Goal: Information Seeking & Learning: Learn about a topic

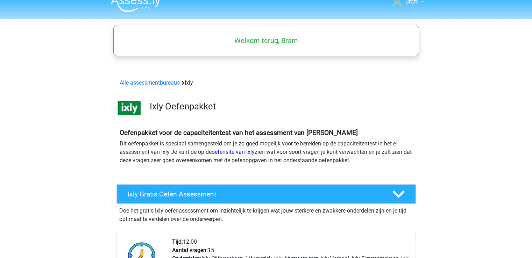
scroll to position [11, 0]
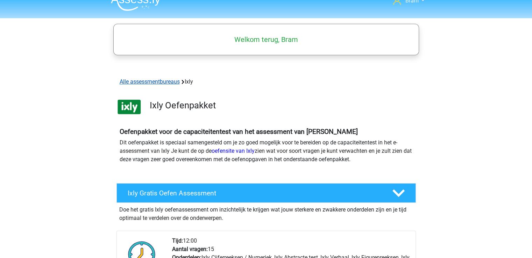
click at [146, 80] on link "Alle assessmentbureaus" at bounding box center [150, 81] width 60 height 7
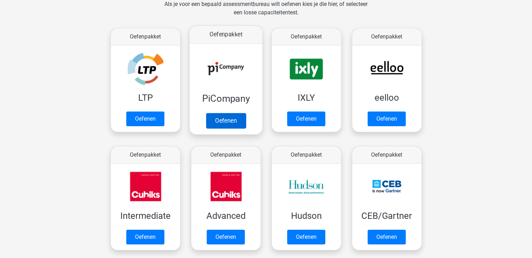
scroll to position [111, 0]
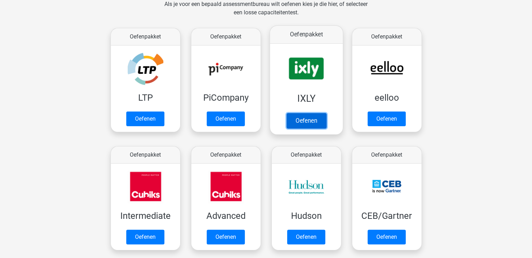
click at [293, 120] on link "Oefenen" at bounding box center [306, 120] width 40 height 15
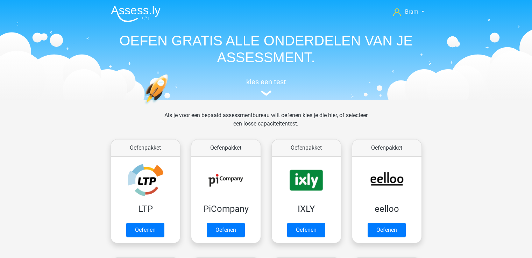
scroll to position [111, 0]
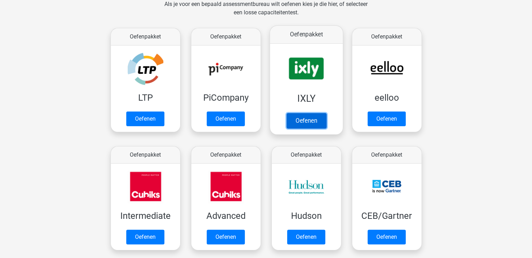
click at [301, 123] on link "Oefenen" at bounding box center [306, 120] width 40 height 15
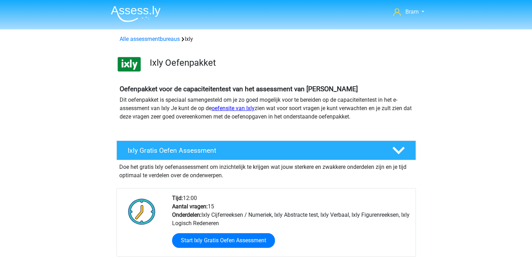
click at [229, 109] on link "oefensite van Ixly" at bounding box center [232, 108] width 43 height 7
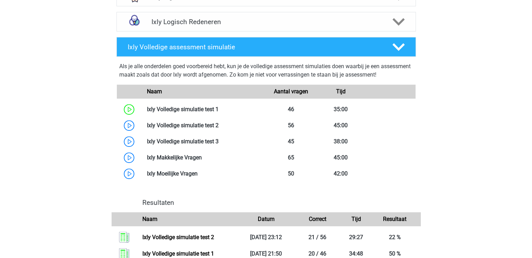
scroll to position [611, 0]
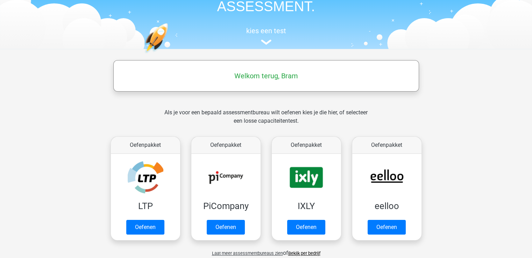
scroll to position [105, 0]
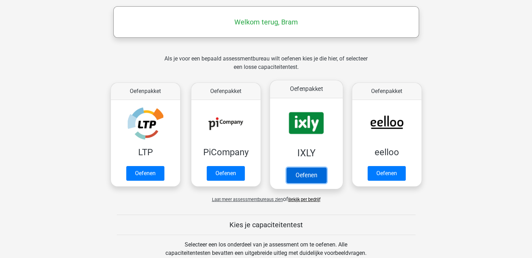
click at [322, 170] on link "Oefenen" at bounding box center [306, 174] width 40 height 15
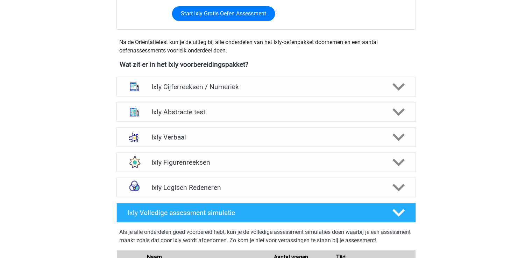
scroll to position [229, 0]
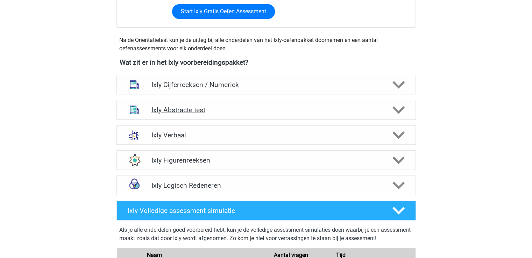
click at [394, 112] on icon at bounding box center [398, 110] width 12 height 12
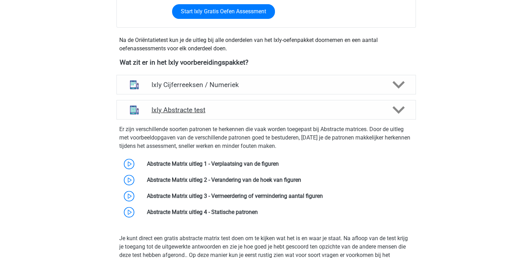
click at [394, 112] on icon at bounding box center [398, 110] width 12 height 12
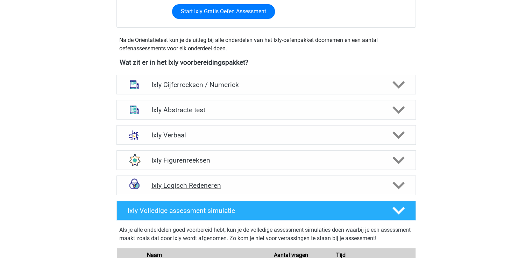
click at [389, 184] on div at bounding box center [398, 185] width 24 height 12
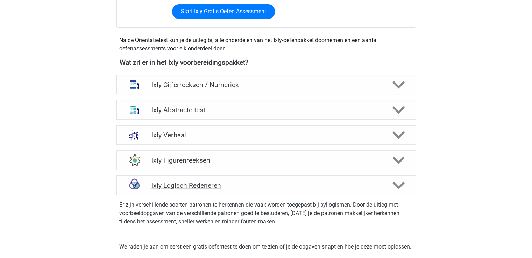
click at [389, 184] on div at bounding box center [398, 185] width 24 height 12
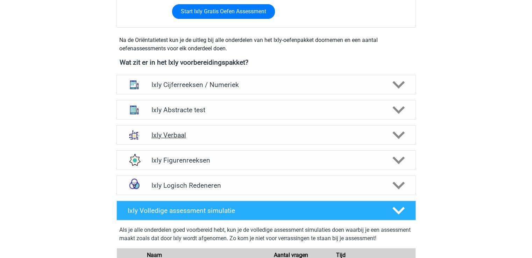
click at [402, 136] on icon at bounding box center [398, 135] width 12 height 12
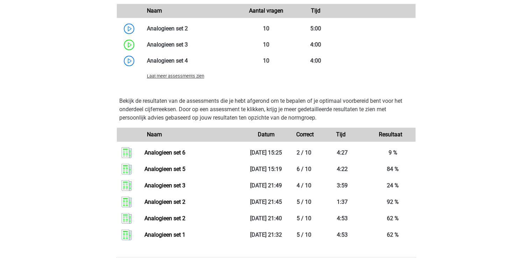
scroll to position [697, 0]
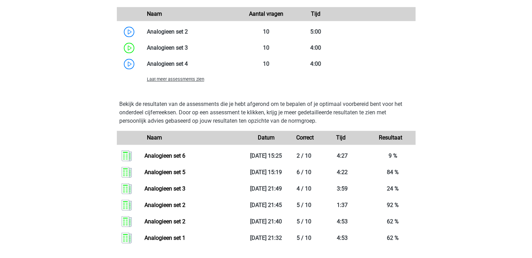
click at [194, 81] on span "Laat meer assessments zien" at bounding box center [175, 79] width 57 height 5
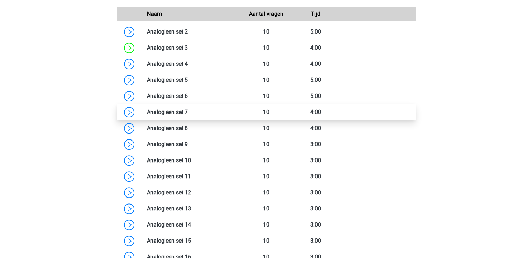
click at [188, 109] on link at bounding box center [188, 112] width 0 height 7
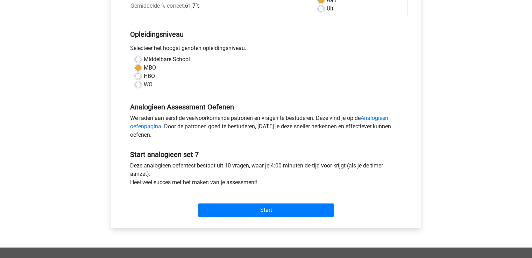
scroll to position [143, 0]
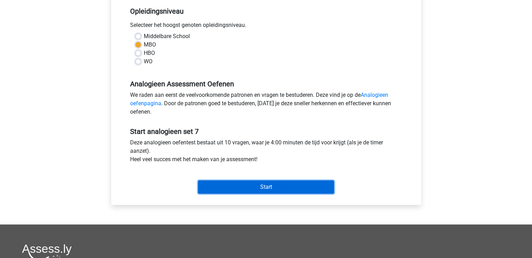
click at [316, 184] on input "Start" at bounding box center [266, 186] width 136 height 13
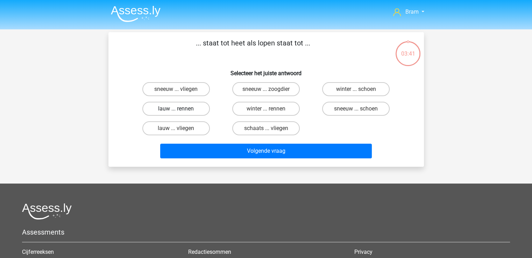
click at [197, 108] on label "lauw ... rennen" at bounding box center [175, 109] width 67 height 14
click at [180, 109] on input "lauw ... rennen" at bounding box center [178, 111] width 5 height 5
radio input "true"
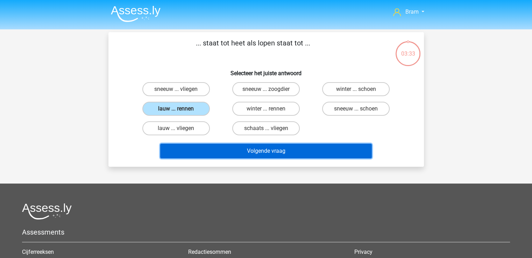
click at [316, 147] on button "Volgende vraag" at bounding box center [265, 151] width 211 height 15
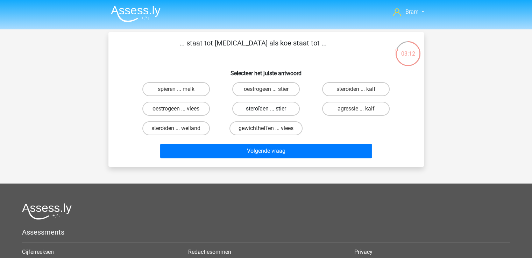
click at [240, 108] on label "steroïden ... stier" at bounding box center [265, 109] width 67 height 14
click at [266, 109] on input "steroïden ... stier" at bounding box center [268, 111] width 5 height 5
radio input "true"
click at [240, 91] on label "oestrogeen ... stier" at bounding box center [265, 89] width 67 height 14
click at [266, 91] on input "oestrogeen ... stier" at bounding box center [268, 91] width 5 height 5
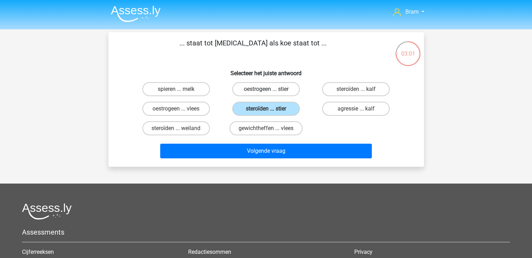
radio input "true"
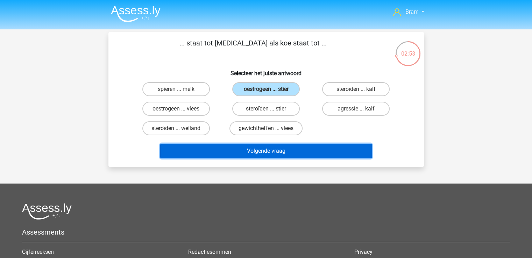
click at [311, 153] on button "Volgende vraag" at bounding box center [265, 151] width 211 height 15
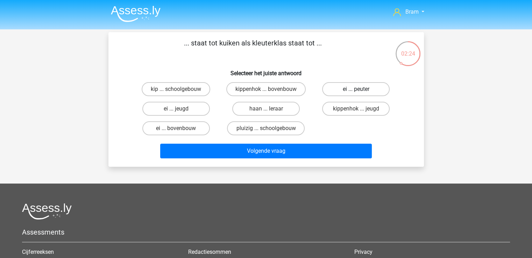
click at [335, 92] on label "ei ... peuter" at bounding box center [355, 89] width 67 height 14
click at [356, 92] on input "ei ... peuter" at bounding box center [358, 91] width 5 height 5
radio input "true"
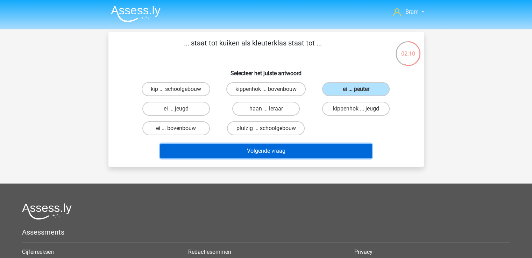
click at [250, 148] on button "Volgende vraag" at bounding box center [265, 151] width 211 height 15
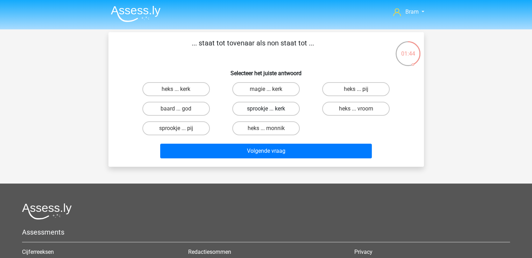
click at [248, 109] on label "sprookje ... kerk" at bounding box center [265, 109] width 67 height 14
click at [266, 109] on input "sprookje ... kerk" at bounding box center [268, 111] width 5 height 5
radio input "true"
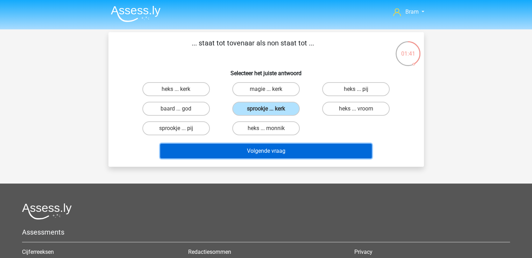
click at [231, 153] on button "Volgende vraag" at bounding box center [265, 151] width 211 height 15
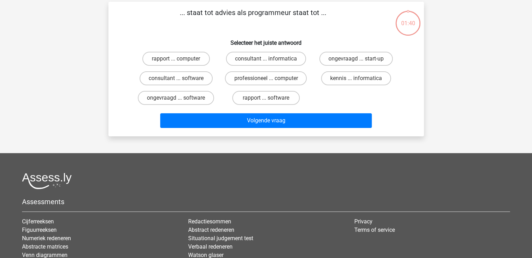
scroll to position [32, 0]
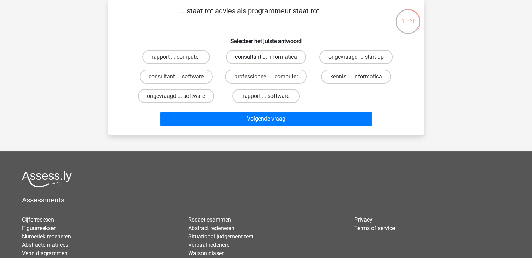
click at [231, 56] on label "consultant ... informatica" at bounding box center [266, 57] width 80 height 14
click at [266, 57] on input "consultant ... informatica" at bounding box center [268, 59] width 5 height 5
radio input "true"
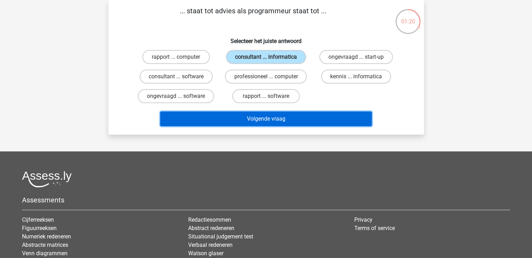
click at [238, 116] on button "Volgende vraag" at bounding box center [265, 119] width 211 height 15
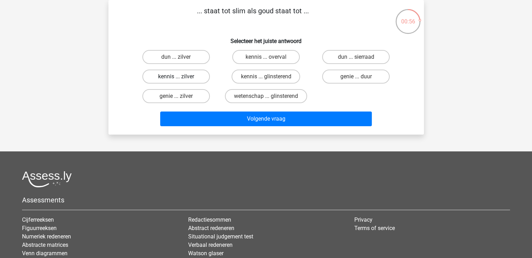
click at [205, 70] on label "kennis ... zilver" at bounding box center [175, 77] width 67 height 14
click at [180, 77] on input "kennis ... zilver" at bounding box center [178, 79] width 5 height 5
radio input "true"
click at [192, 98] on label "genie ... zilver" at bounding box center [175, 96] width 67 height 14
click at [180, 98] on input "genie ... zilver" at bounding box center [178, 98] width 5 height 5
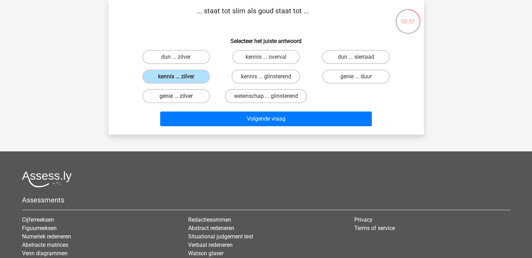
radio input "true"
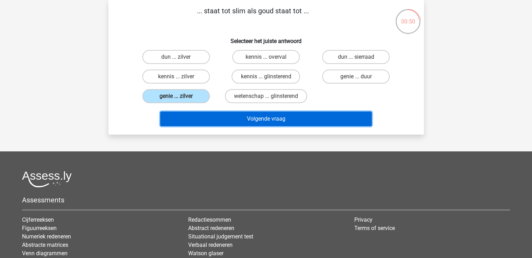
click at [213, 119] on button "Volgende vraag" at bounding box center [265, 119] width 211 height 15
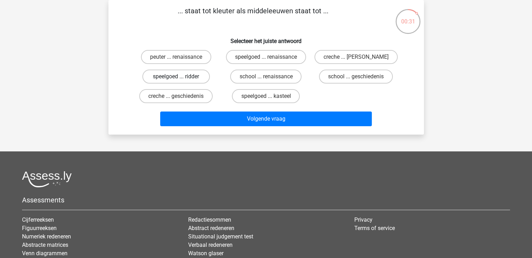
click at [204, 76] on label "speelgoed ... ridder" at bounding box center [175, 77] width 67 height 14
click at [180, 77] on input "speelgoed ... ridder" at bounding box center [178, 79] width 5 height 5
radio input "true"
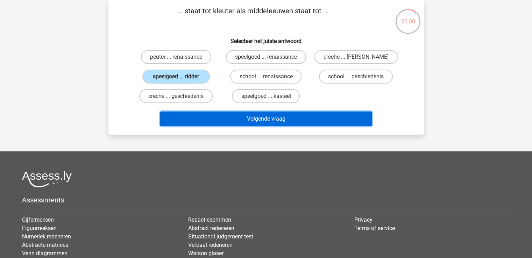
click at [226, 112] on button "Volgende vraag" at bounding box center [265, 119] width 211 height 15
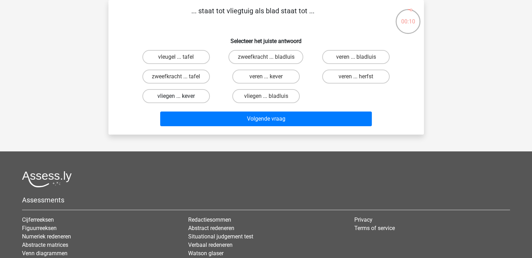
drag, startPoint x: 201, startPoint y: 95, endPoint x: 183, endPoint y: 98, distance: 18.0
click at [183, 98] on label "vliegen ... kever" at bounding box center [175, 96] width 67 height 14
click at [180, 98] on input "vliegen ... kever" at bounding box center [178, 98] width 5 height 5
radio input "true"
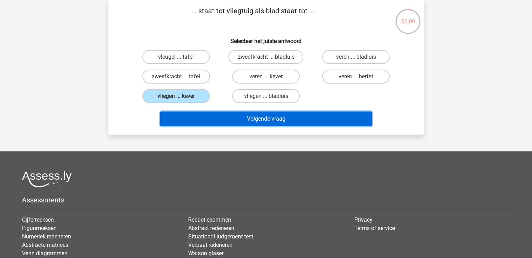
click at [200, 118] on button "Volgende vraag" at bounding box center [265, 119] width 211 height 15
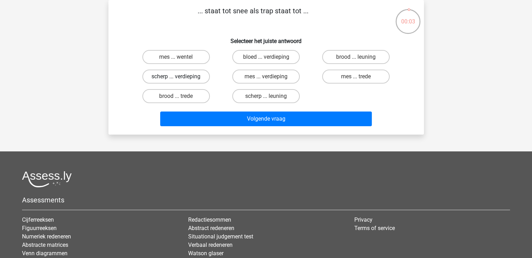
click at [201, 79] on label "scherp ... verdieping" at bounding box center [175, 77] width 67 height 14
click at [180, 79] on input "scherp ... verdieping" at bounding box center [178, 79] width 5 height 5
radio input "true"
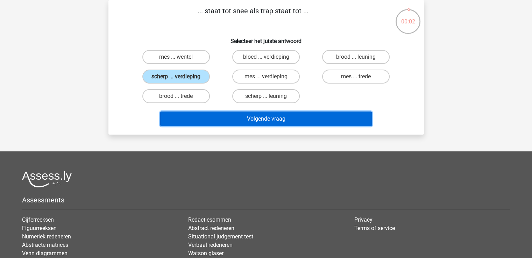
click at [215, 115] on button "Volgende vraag" at bounding box center [265, 119] width 211 height 15
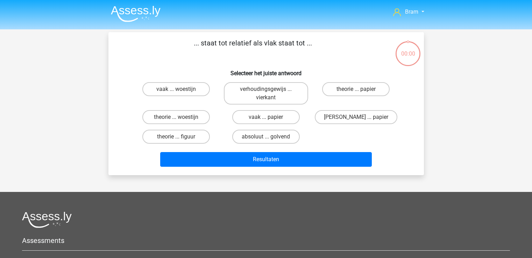
scroll to position [32, 0]
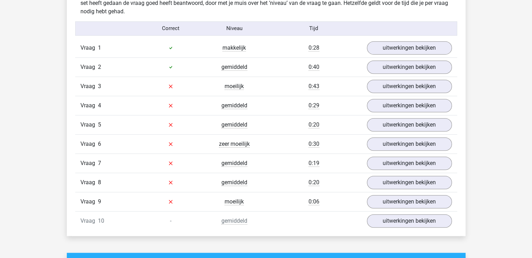
scroll to position [449, 0]
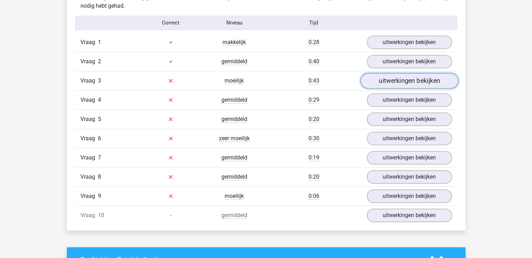
click at [376, 80] on link "uitwerkingen bekijken" at bounding box center [409, 80] width 98 height 15
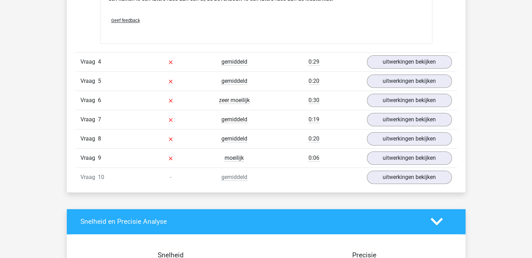
scroll to position [665, 0]
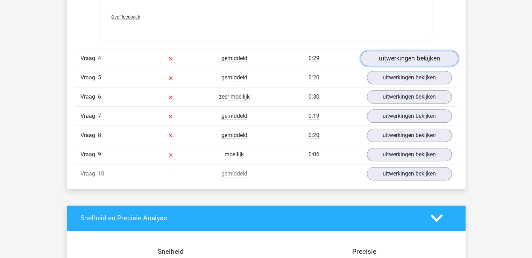
click at [376, 59] on link "uitwerkingen bekijken" at bounding box center [409, 58] width 98 height 15
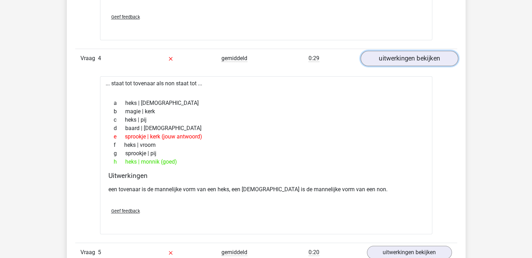
click at [376, 59] on link "uitwerkingen bekijken" at bounding box center [409, 58] width 98 height 15
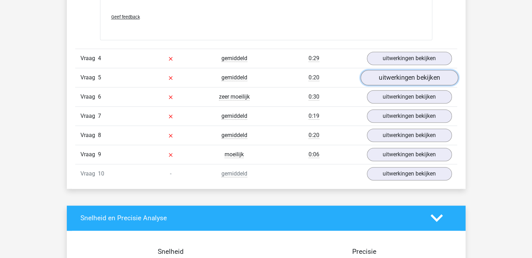
click at [384, 73] on link "uitwerkingen bekijken" at bounding box center [409, 77] width 98 height 15
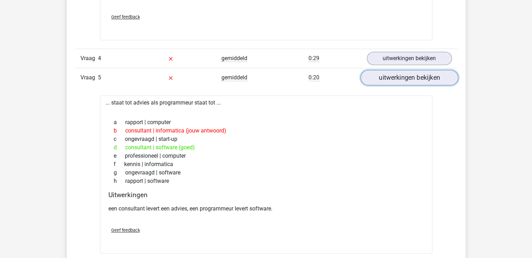
click at [384, 73] on link "uitwerkingen bekijken" at bounding box center [409, 77] width 98 height 15
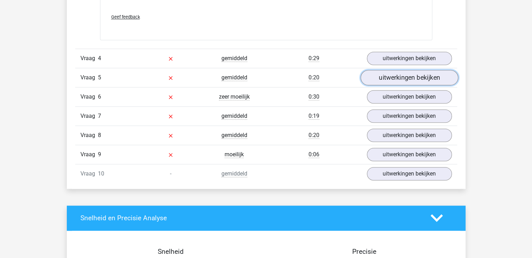
click at [384, 73] on link "uitwerkingen bekijken" at bounding box center [409, 77] width 98 height 15
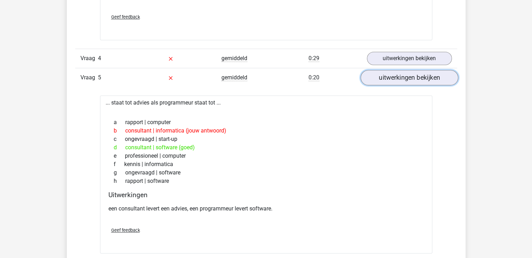
click at [384, 73] on link "uitwerkingen bekijken" at bounding box center [409, 77] width 98 height 15
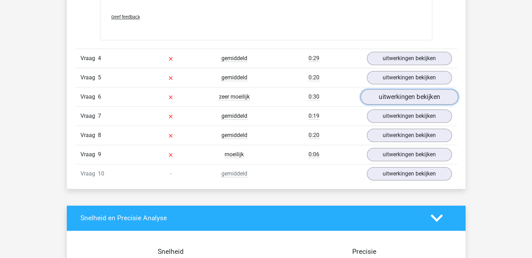
click at [373, 98] on link "uitwerkingen bekijken" at bounding box center [409, 96] width 98 height 15
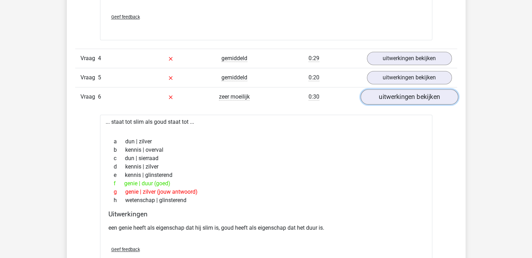
click at [373, 98] on link "uitwerkingen bekijken" at bounding box center [409, 96] width 98 height 15
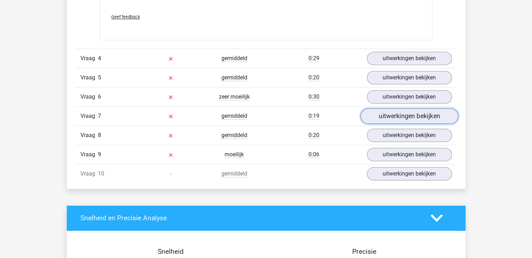
click at [380, 111] on link "uitwerkingen bekijken" at bounding box center [409, 115] width 98 height 15
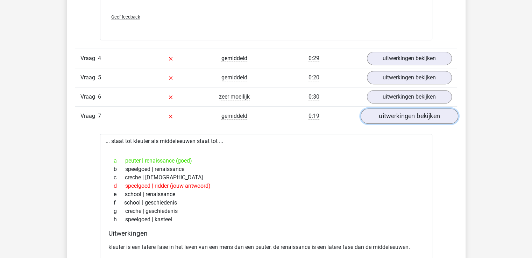
click at [380, 111] on link "uitwerkingen bekijken" at bounding box center [409, 115] width 98 height 15
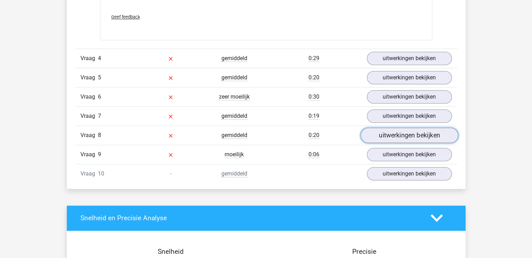
click at [381, 135] on link "uitwerkingen bekijken" at bounding box center [409, 135] width 98 height 15
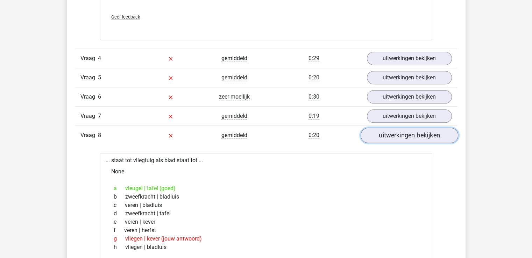
click at [381, 135] on link "uitwerkingen bekijken" at bounding box center [409, 135] width 98 height 15
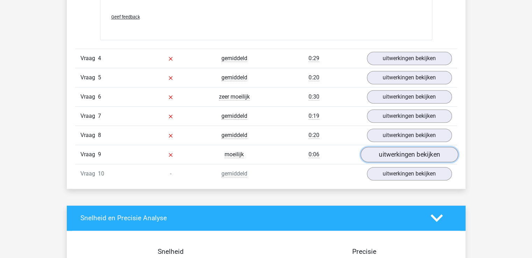
click at [381, 151] on link "uitwerkingen bekijken" at bounding box center [409, 154] width 98 height 15
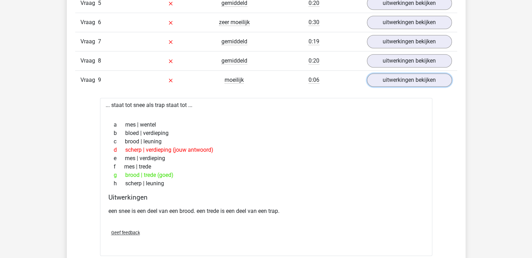
scroll to position [742, 0]
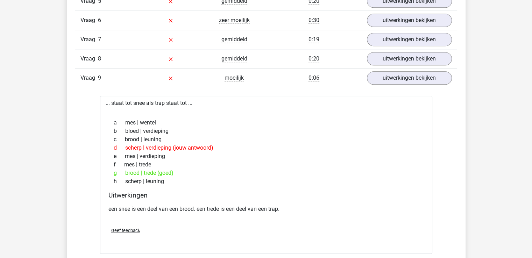
drag, startPoint x: 537, startPoint y: 145, endPoint x: 500, endPoint y: 172, distance: 45.4
click at [500, 172] on div "Bram vanderloobram@gmail.com" at bounding box center [266, 82] width 532 height 1649
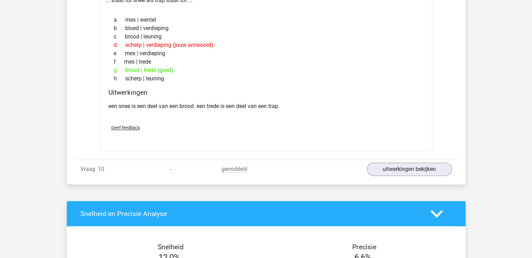
scroll to position [892, 0]
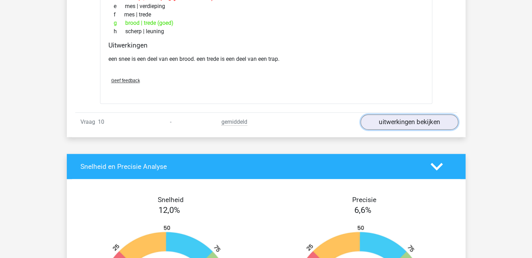
click at [412, 116] on link "uitwerkingen bekijken" at bounding box center [409, 121] width 98 height 15
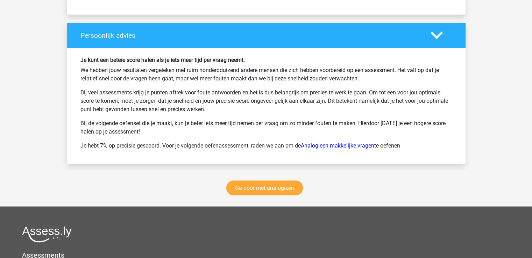
scroll to position [1439, 0]
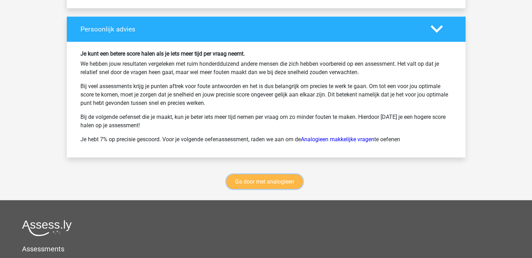
click at [294, 179] on link "Ga door met analogieen" at bounding box center [264, 181] width 77 height 15
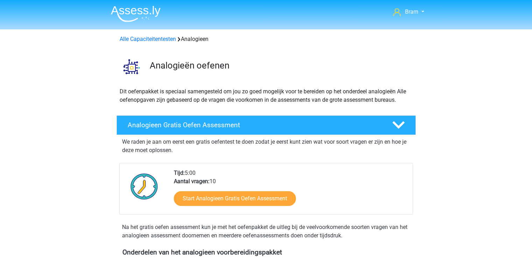
scroll to position [287, 0]
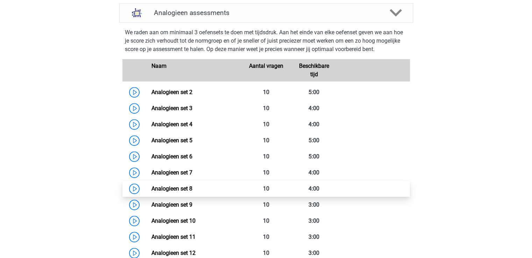
click at [151, 191] on link "Analogieen set 8" at bounding box center [171, 188] width 41 height 7
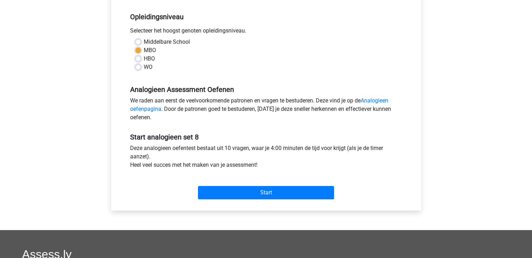
scroll to position [138, 0]
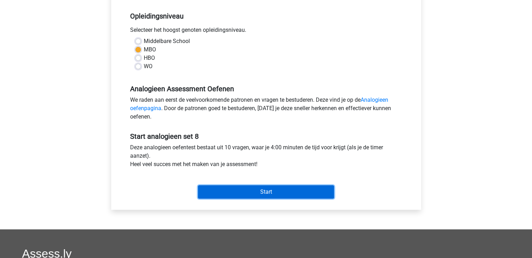
click at [309, 188] on input "Start" at bounding box center [266, 191] width 136 height 13
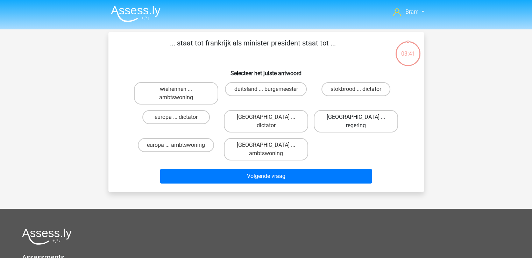
click at [347, 120] on label "[GEOGRAPHIC_DATA] ... regering" at bounding box center [356, 121] width 84 height 22
click at [356, 120] on input "[GEOGRAPHIC_DATA] ... regering" at bounding box center [358, 119] width 5 height 5
radio input "true"
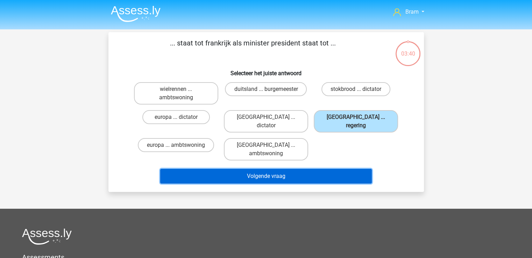
click at [349, 169] on button "Volgende vraag" at bounding box center [265, 176] width 211 height 15
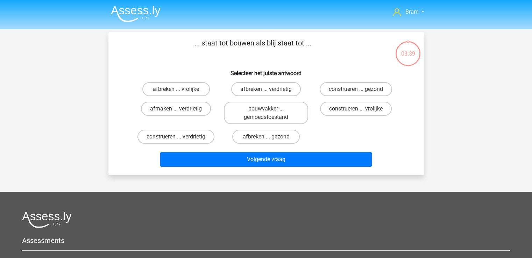
scroll to position [32, 0]
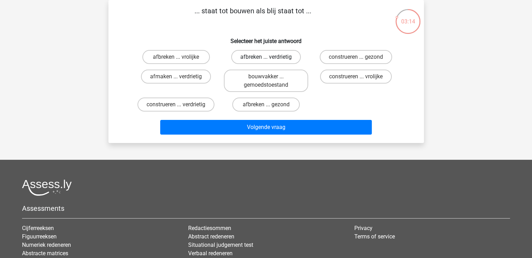
click at [274, 53] on label "afbreken ... verdrietig" at bounding box center [266, 57] width 70 height 14
click at [270, 57] on input "afbreken ... verdrietig" at bounding box center [268, 59] width 5 height 5
radio input "true"
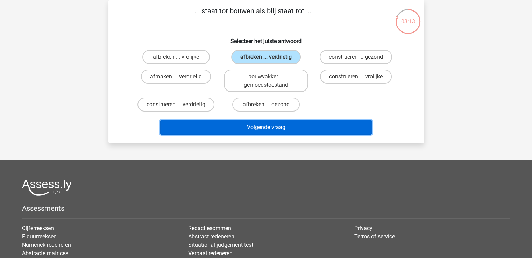
click at [313, 125] on button "Volgende vraag" at bounding box center [265, 127] width 211 height 15
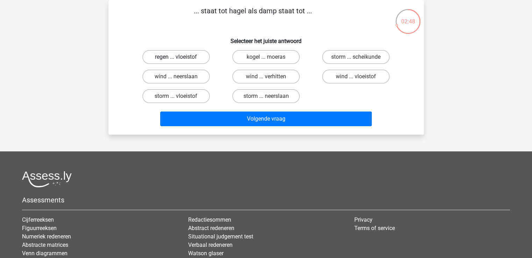
click at [199, 57] on label "regen ... vloeistof" at bounding box center [175, 57] width 67 height 14
click at [180, 57] on input "regen ... vloeistof" at bounding box center [178, 59] width 5 height 5
radio input "true"
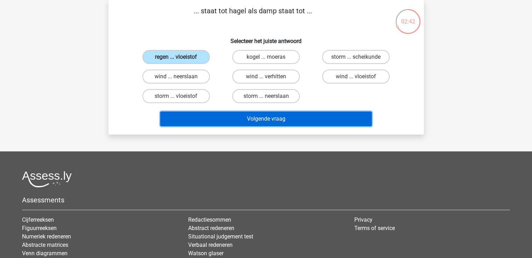
click at [227, 116] on button "Volgende vraag" at bounding box center [265, 119] width 211 height 15
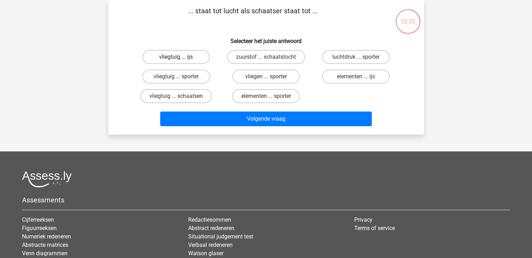
click at [198, 57] on label "vliegtuig ... ijs" at bounding box center [175, 57] width 67 height 14
click at [180, 57] on input "vliegtuig ... ijs" at bounding box center [178, 59] width 5 height 5
radio input "true"
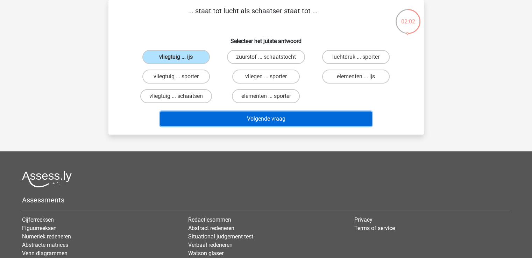
click at [227, 122] on button "Volgende vraag" at bounding box center [265, 119] width 211 height 15
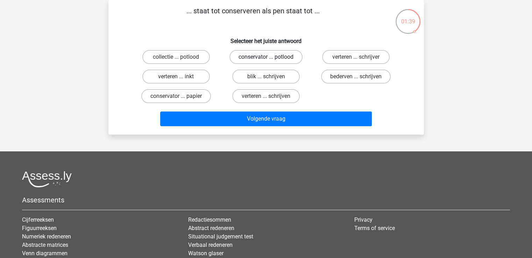
click at [237, 54] on label "conservator ... potlood" at bounding box center [265, 57] width 73 height 14
click at [266, 57] on input "conservator ... potlood" at bounding box center [268, 59] width 5 height 5
radio input "true"
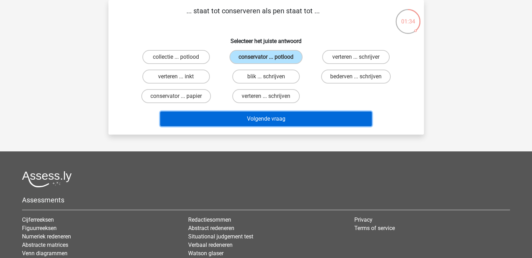
click at [223, 115] on button "Volgende vraag" at bounding box center [265, 119] width 211 height 15
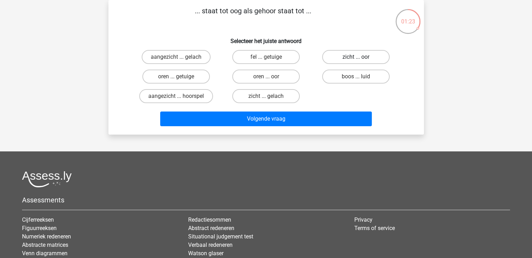
click at [344, 59] on label "zicht ... oor" at bounding box center [355, 57] width 67 height 14
click at [356, 59] on input "zicht ... oor" at bounding box center [358, 59] width 5 height 5
radio input "true"
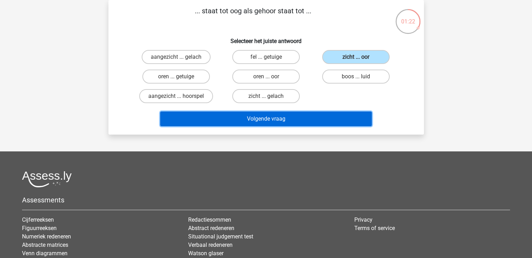
click at [325, 116] on button "Volgende vraag" at bounding box center [265, 119] width 211 height 15
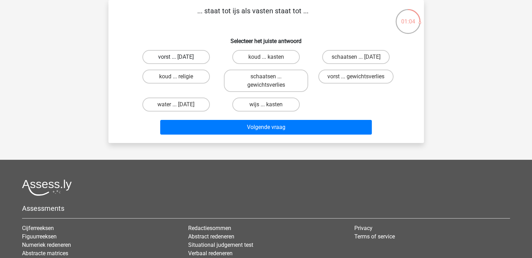
click at [194, 60] on label "vorst ... [DATE]" at bounding box center [175, 57] width 67 height 14
click at [180, 60] on input "vorst ... [DATE]" at bounding box center [178, 59] width 5 height 5
radio input "true"
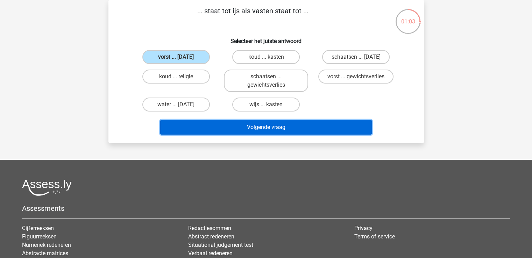
click at [212, 125] on button "Volgende vraag" at bounding box center [265, 127] width 211 height 15
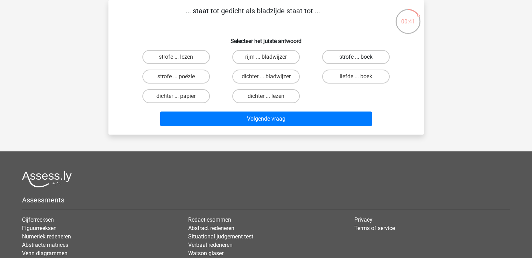
click at [334, 56] on label "strofe ... boek" at bounding box center [355, 57] width 67 height 14
click at [356, 57] on input "strofe ... boek" at bounding box center [358, 59] width 5 height 5
radio input "true"
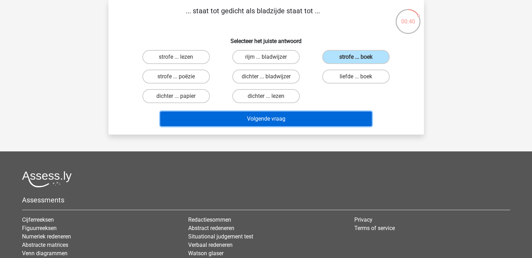
click at [323, 123] on button "Volgende vraag" at bounding box center [265, 119] width 211 height 15
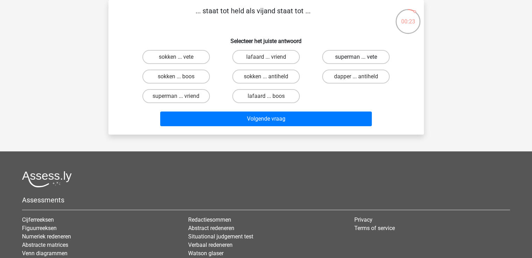
click at [365, 54] on label "superman ... vete" at bounding box center [355, 57] width 67 height 14
click at [360, 57] on input "superman ... vete" at bounding box center [358, 59] width 5 height 5
radio input "true"
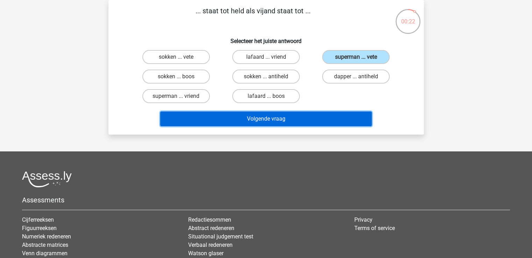
click at [342, 122] on button "Volgende vraag" at bounding box center [265, 119] width 211 height 15
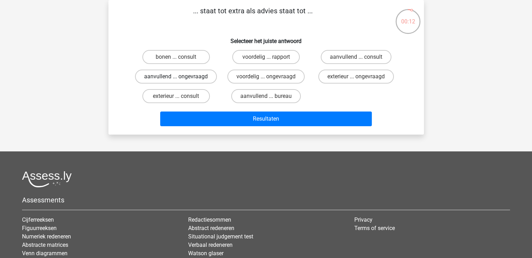
click at [207, 77] on label "aanvullend ... ongevraagd" at bounding box center [176, 77] width 82 height 14
click at [180, 77] on input "aanvullend ... ongevraagd" at bounding box center [178, 79] width 5 height 5
radio input "true"
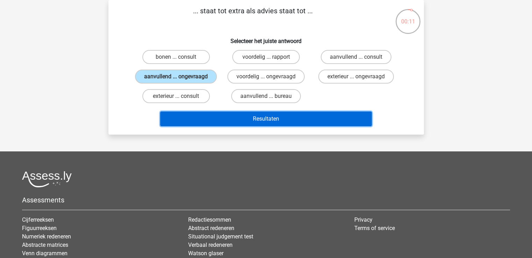
click at [216, 113] on button "Resultaten" at bounding box center [265, 119] width 211 height 15
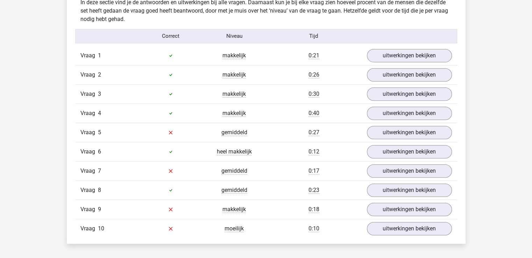
scroll to position [441, 0]
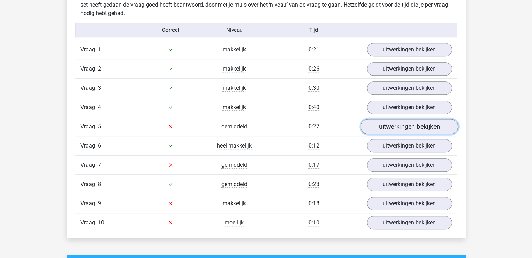
click at [376, 128] on link "uitwerkingen bekijken" at bounding box center [409, 126] width 98 height 15
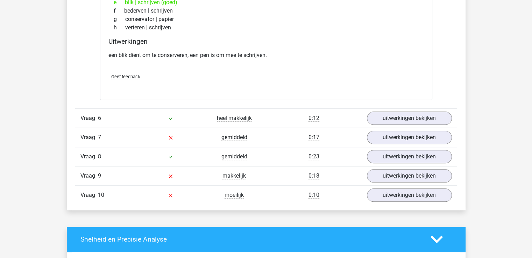
scroll to position [659, 0]
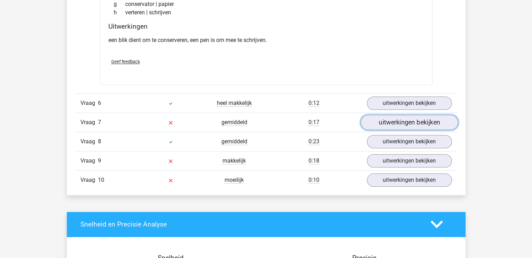
click at [433, 117] on link "uitwerkingen bekijken" at bounding box center [409, 122] width 98 height 15
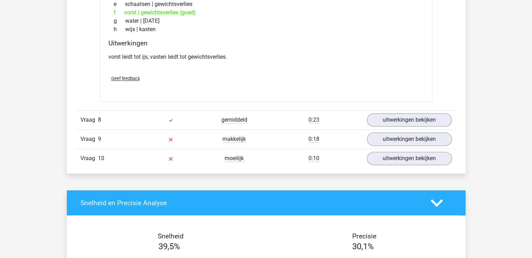
scroll to position [884, 0]
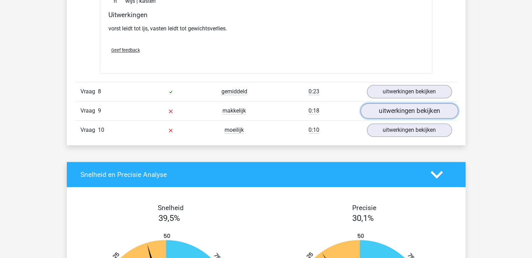
click at [435, 105] on link "uitwerkingen bekijken" at bounding box center [409, 110] width 98 height 15
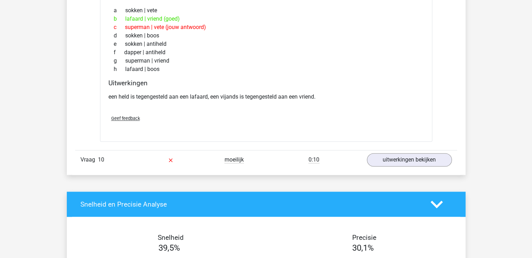
scroll to position [1049, 0]
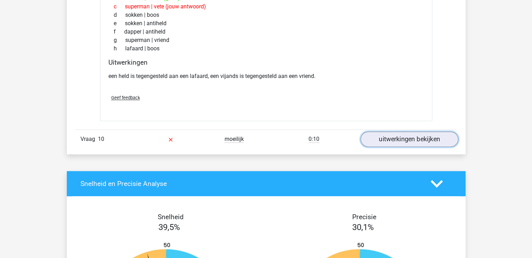
click at [438, 140] on link "uitwerkingen bekijken" at bounding box center [409, 138] width 98 height 15
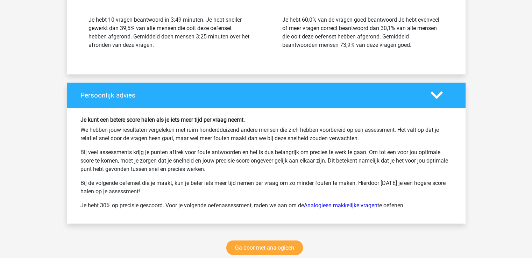
scroll to position [1560, 0]
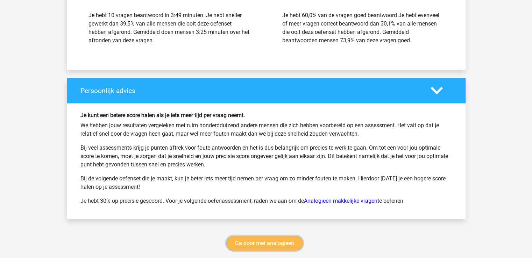
click at [278, 238] on link "Ga door met analogieen" at bounding box center [264, 243] width 77 height 15
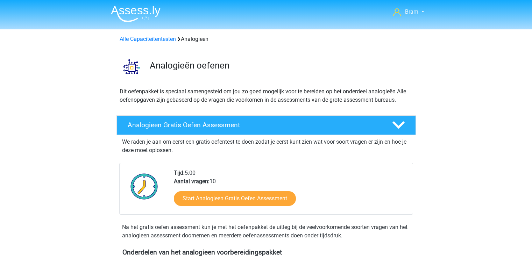
scroll to position [287, 0]
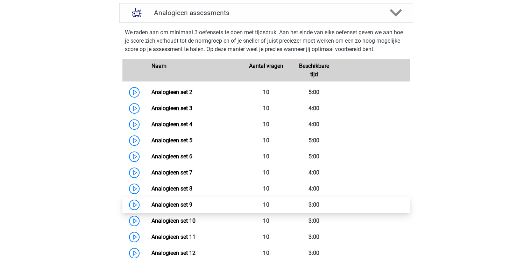
click at [151, 205] on link "Analogieen set 9" at bounding box center [171, 204] width 41 height 7
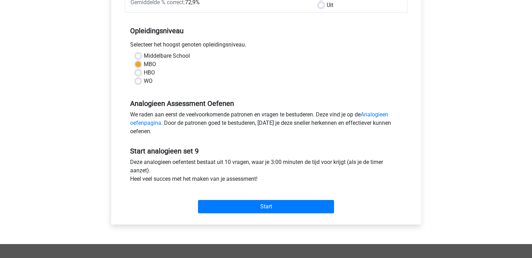
scroll to position [126, 0]
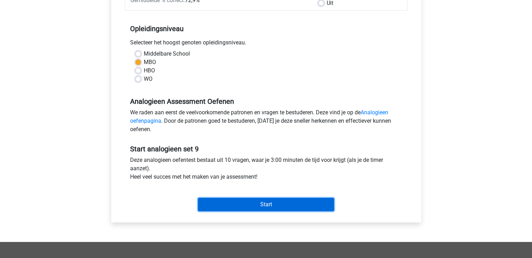
click at [297, 207] on input "Start" at bounding box center [266, 204] width 136 height 13
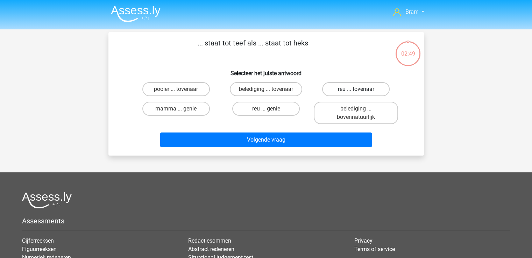
click at [329, 90] on label "reu ... tovenaar" at bounding box center [355, 89] width 67 height 14
click at [356, 90] on input "reu ... tovenaar" at bounding box center [358, 91] width 5 height 5
radio input "true"
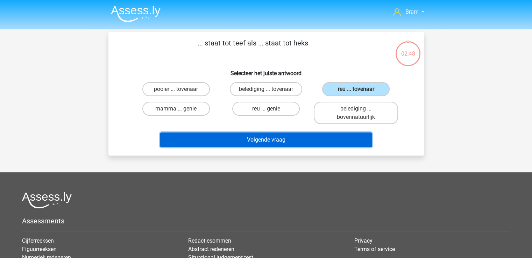
click at [323, 136] on button "Volgende vraag" at bounding box center [265, 139] width 211 height 15
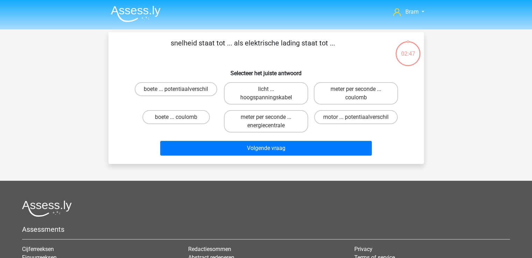
scroll to position [32, 0]
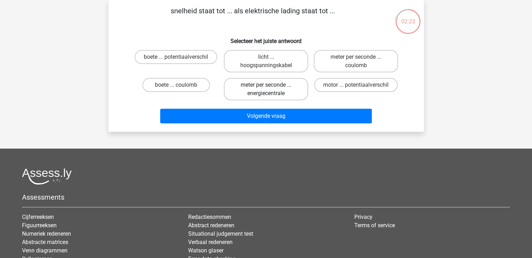
click at [248, 84] on label "meter per seconde ... energiecentrale" at bounding box center [266, 89] width 84 height 22
click at [266, 85] on input "meter per seconde ... energiecentrale" at bounding box center [268, 87] width 5 height 5
radio input "true"
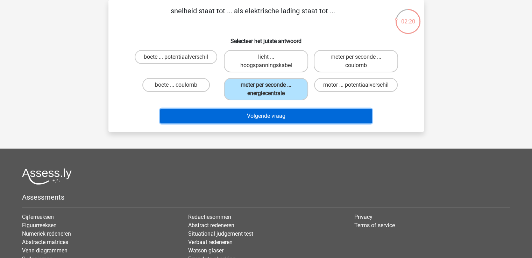
click at [317, 116] on button "Volgende vraag" at bounding box center [265, 116] width 211 height 15
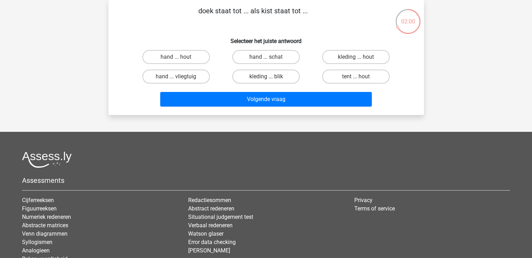
drag, startPoint x: 334, startPoint y: 62, endPoint x: 317, endPoint y: 55, distance: 18.5
click at [317, 55] on div "kleding ... hout" at bounding box center [356, 57] width 84 height 14
click at [294, 59] on label "hand ... schat" at bounding box center [265, 57] width 67 height 14
click at [270, 59] on input "hand ... schat" at bounding box center [268, 59] width 5 height 5
radio input "true"
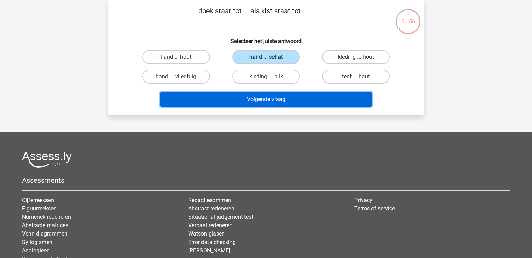
click at [318, 93] on button "Volgende vraag" at bounding box center [265, 99] width 211 height 15
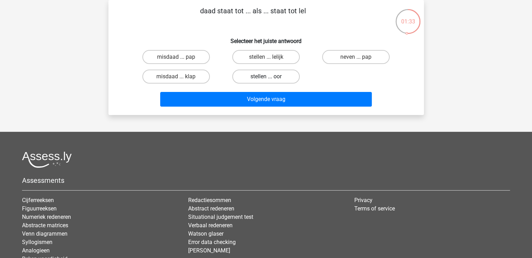
click at [282, 74] on label "stellen ... oor" at bounding box center [265, 77] width 67 height 14
click at [270, 77] on input "stellen ... oor" at bounding box center [268, 79] width 5 height 5
radio input "true"
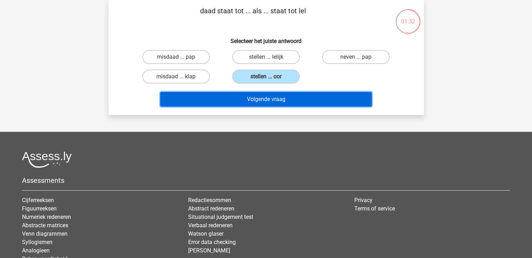
click at [296, 102] on button "Volgende vraag" at bounding box center [265, 99] width 211 height 15
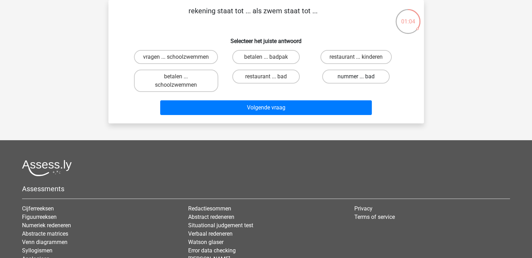
click at [333, 80] on label "nummer ... bad" at bounding box center [355, 77] width 67 height 14
click at [356, 80] on input "nummer ... bad" at bounding box center [358, 79] width 5 height 5
radio input "true"
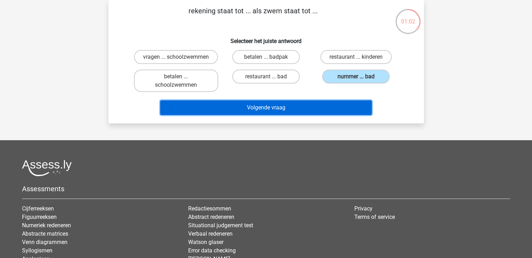
click at [333, 109] on button "Volgende vraag" at bounding box center [265, 107] width 211 height 15
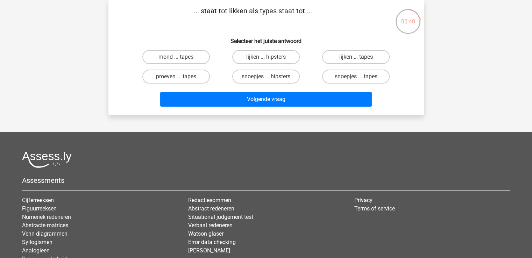
click at [333, 57] on label "lijken ... tapes" at bounding box center [355, 57] width 67 height 14
click at [356, 57] on input "lijken ... tapes" at bounding box center [358, 59] width 5 height 5
radio input "true"
click at [316, 91] on div "Volgende vraag" at bounding box center [266, 97] width 293 height 23
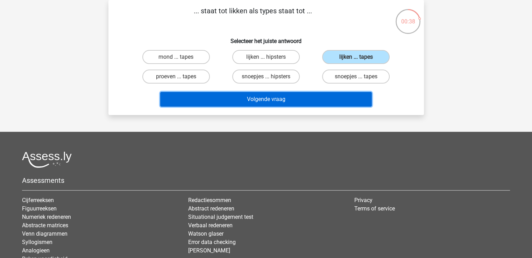
click at [315, 100] on button "Volgende vraag" at bounding box center [265, 99] width 211 height 15
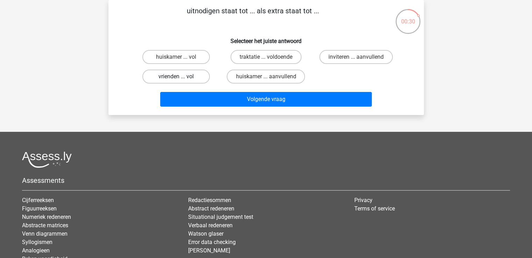
click at [196, 79] on label "vrienden ... vol" at bounding box center [175, 77] width 67 height 14
click at [180, 79] on input "vrienden ... vol" at bounding box center [178, 79] width 5 height 5
radio input "true"
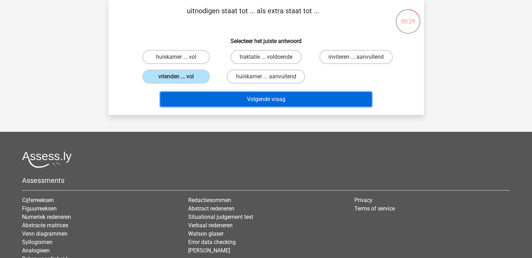
click at [215, 99] on button "Volgende vraag" at bounding box center [265, 99] width 211 height 15
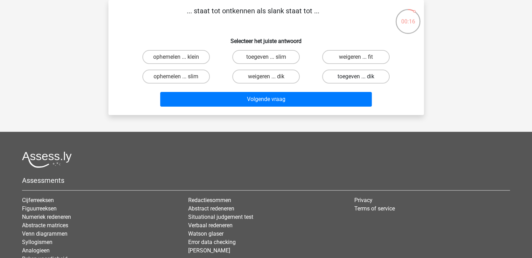
drag, startPoint x: 371, startPoint y: 78, endPoint x: 338, endPoint y: 76, distance: 33.6
click at [338, 76] on label "toegeven ... dik" at bounding box center [355, 77] width 67 height 14
click at [356, 77] on input "toegeven ... dik" at bounding box center [358, 79] width 5 height 5
radio input "true"
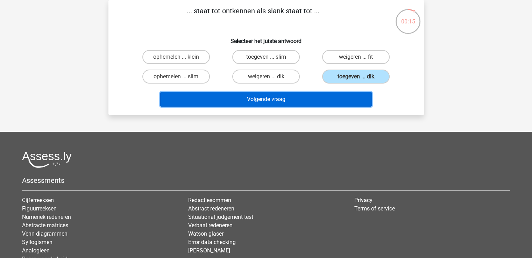
click at [334, 95] on button "Volgende vraag" at bounding box center [265, 99] width 211 height 15
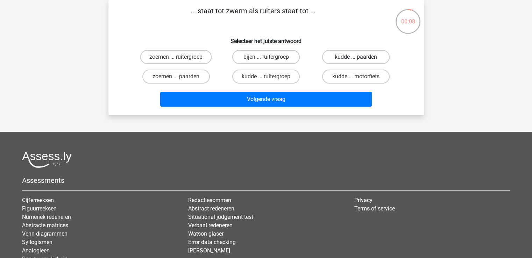
click at [330, 60] on label "kudde ... paarden" at bounding box center [355, 57] width 67 height 14
click at [356, 60] on input "kudde ... paarden" at bounding box center [358, 59] width 5 height 5
radio input "true"
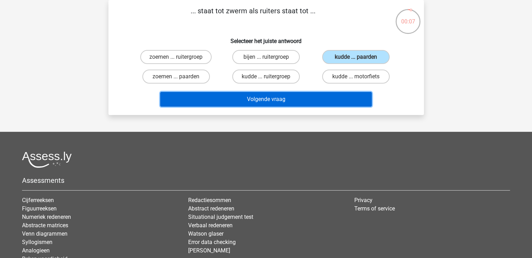
click at [305, 99] on button "Volgende vraag" at bounding box center [265, 99] width 211 height 15
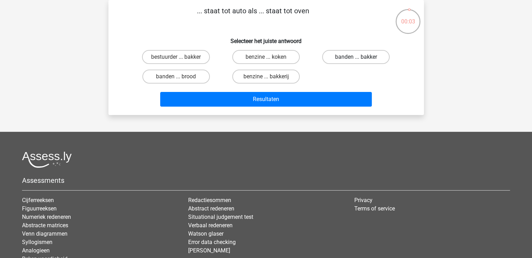
click at [331, 56] on label "banden ... bakker" at bounding box center [355, 57] width 67 height 14
click at [356, 57] on input "banden ... bakker" at bounding box center [358, 59] width 5 height 5
radio input "true"
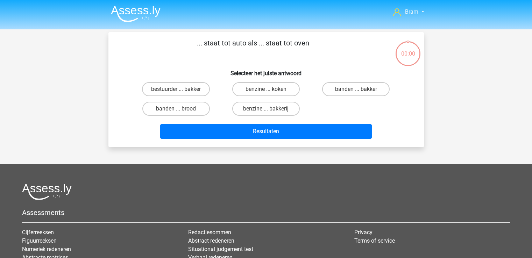
scroll to position [32, 0]
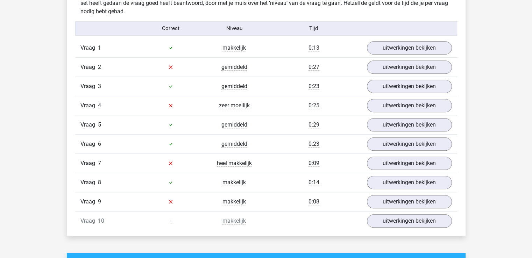
scroll to position [449, 0]
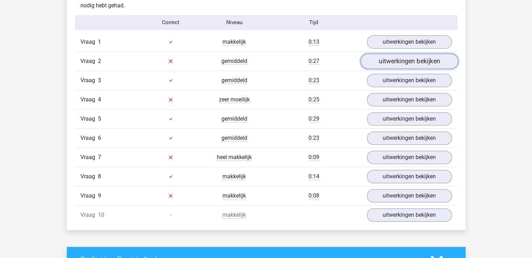
click at [427, 60] on link "uitwerkingen bekijken" at bounding box center [409, 60] width 98 height 15
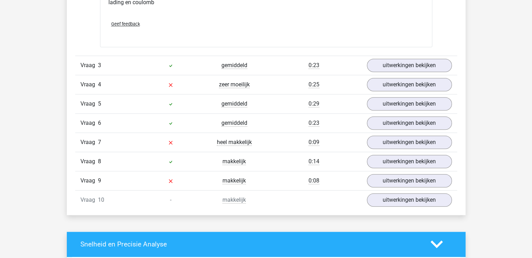
scroll to position [634, 0]
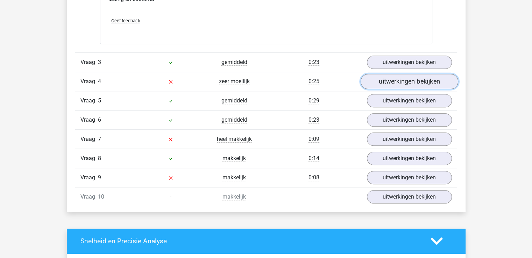
click at [444, 78] on link "uitwerkingen bekijken" at bounding box center [409, 81] width 98 height 15
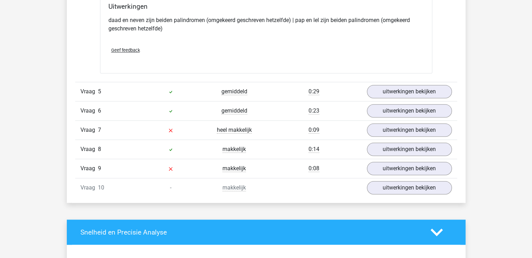
scroll to position [834, 0]
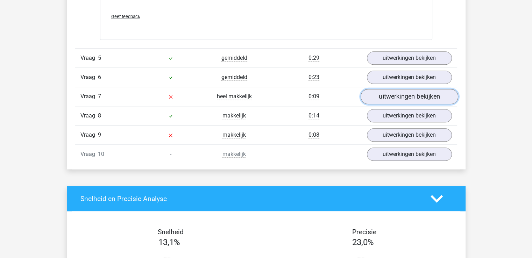
click at [432, 89] on link "uitwerkingen bekijken" at bounding box center [409, 96] width 98 height 15
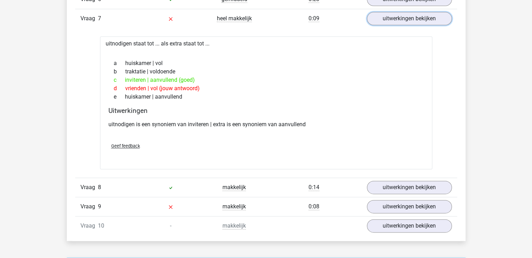
scroll to position [917, 0]
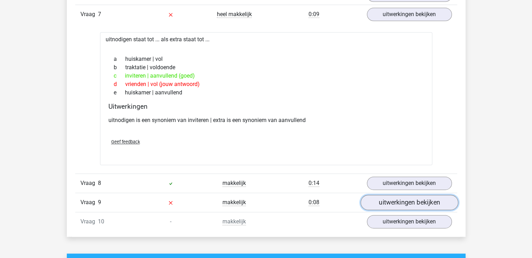
click at [414, 199] on link "uitwerkingen bekijken" at bounding box center [409, 202] width 98 height 15
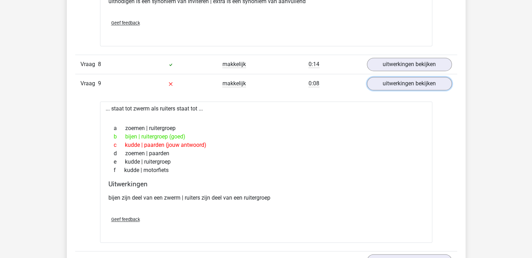
scroll to position [1044, 0]
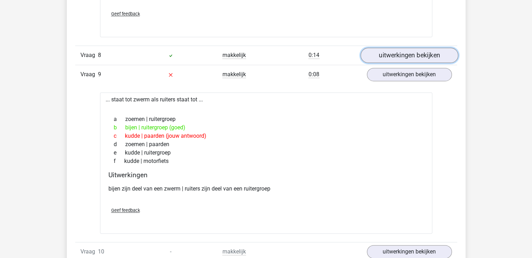
click at [389, 56] on link "uitwerkingen bekijken" at bounding box center [409, 55] width 98 height 15
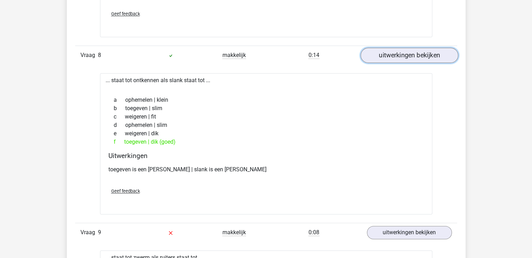
click at [392, 55] on link "uitwerkingen bekijken" at bounding box center [409, 55] width 98 height 15
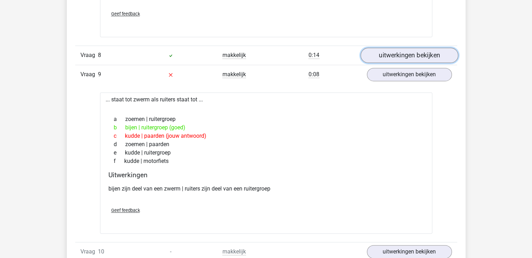
click at [392, 55] on link "uitwerkingen bekijken" at bounding box center [409, 55] width 98 height 15
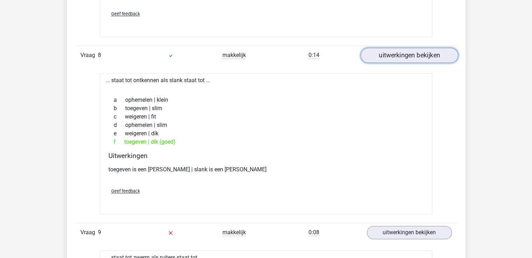
click at [392, 55] on link "uitwerkingen bekijken" at bounding box center [409, 55] width 98 height 15
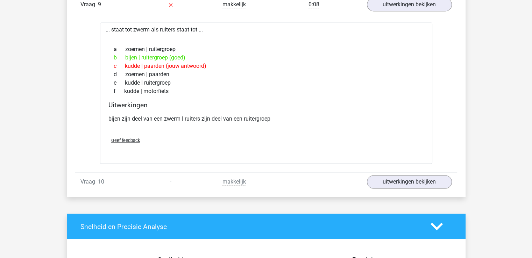
scroll to position [1119, 0]
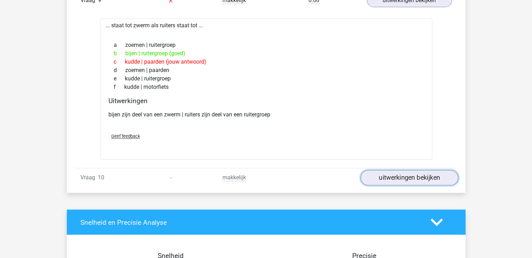
click at [442, 172] on link "uitwerkingen bekijken" at bounding box center [409, 177] width 98 height 15
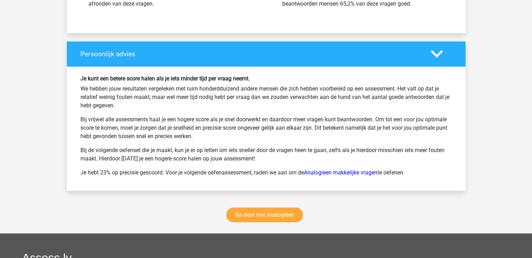
scroll to position [1730, 0]
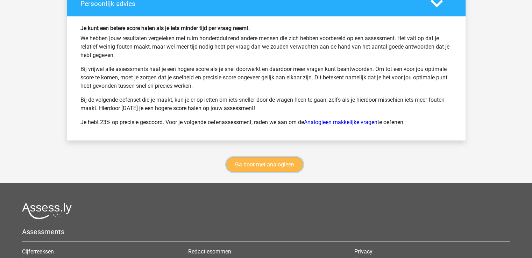
click at [296, 157] on link "Ga door met analogieen" at bounding box center [264, 164] width 77 height 15
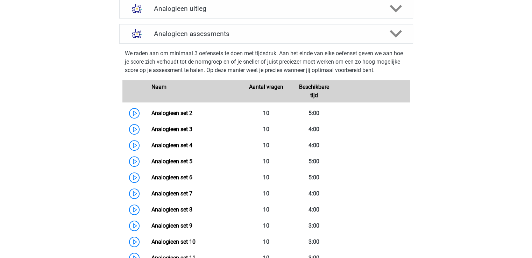
scroll to position [361, 0]
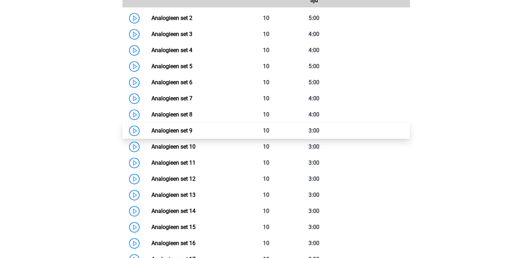
click at [151, 132] on link "Analogieen set 9" at bounding box center [171, 130] width 41 height 7
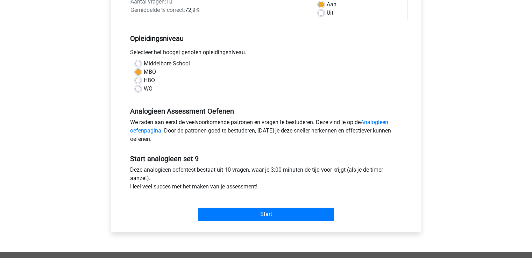
scroll to position [134, 0]
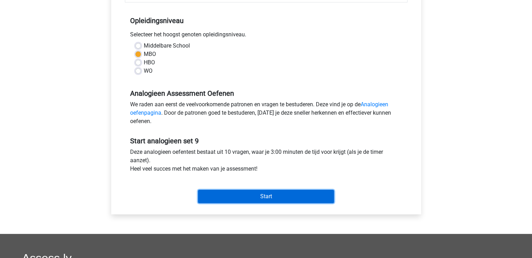
click at [322, 195] on input "Start" at bounding box center [266, 196] width 136 height 13
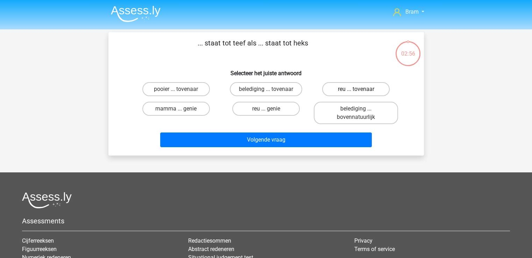
click at [375, 88] on label "reu ... tovenaar" at bounding box center [355, 89] width 67 height 14
click at [360, 89] on input "reu ... tovenaar" at bounding box center [358, 91] width 5 height 5
radio input "true"
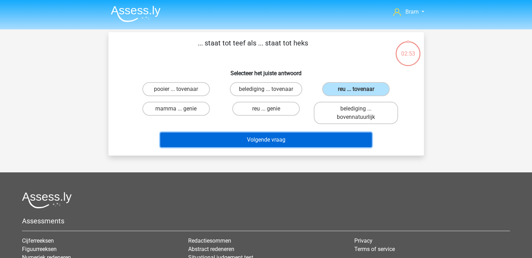
click at [338, 139] on button "Volgende vraag" at bounding box center [265, 139] width 211 height 15
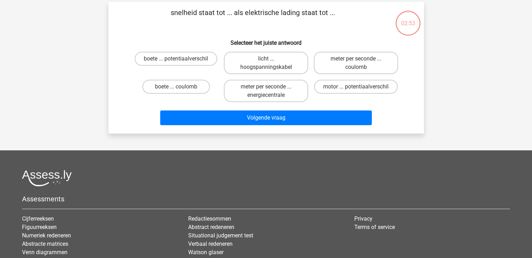
scroll to position [32, 0]
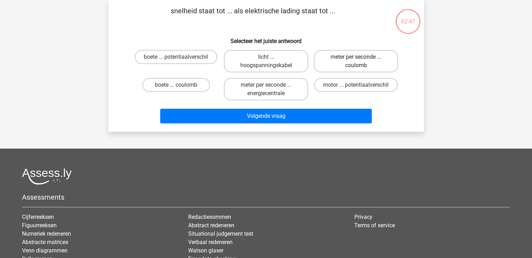
click at [330, 64] on label "meter per seconde ... coulomb" at bounding box center [356, 61] width 84 height 22
click at [356, 62] on input "meter per seconde ... coulomb" at bounding box center [358, 59] width 5 height 5
radio input "true"
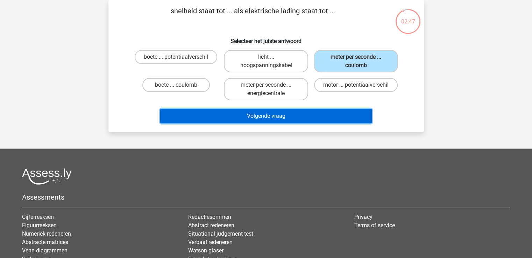
click at [339, 111] on button "Volgende vraag" at bounding box center [265, 116] width 211 height 15
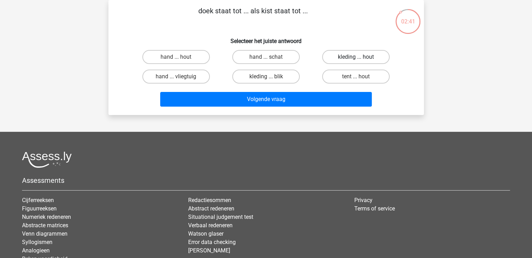
click at [329, 60] on label "kleding ... hout" at bounding box center [355, 57] width 67 height 14
click at [356, 60] on input "kleding ... hout" at bounding box center [358, 59] width 5 height 5
radio input "true"
click at [292, 58] on label "hand ... schat" at bounding box center [265, 57] width 67 height 14
click at [270, 58] on input "hand ... schat" at bounding box center [268, 59] width 5 height 5
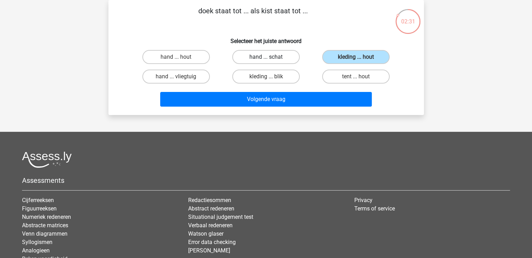
radio input "true"
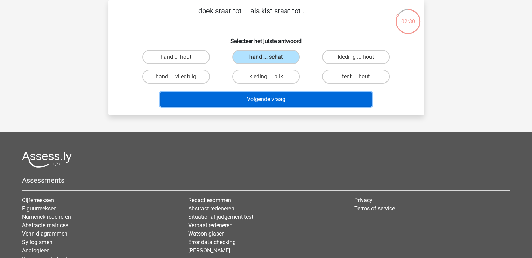
click at [308, 100] on button "Volgende vraag" at bounding box center [265, 99] width 211 height 15
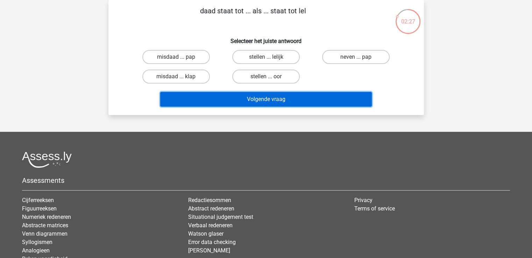
click at [308, 100] on button "Volgende vraag" at bounding box center [265, 99] width 211 height 15
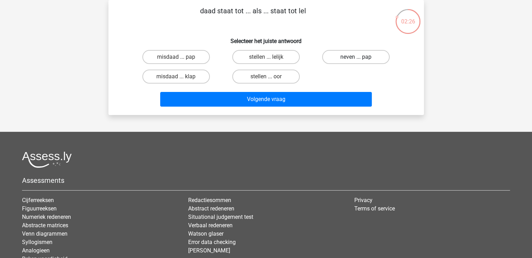
click at [350, 52] on label "neven ... pap" at bounding box center [355, 57] width 67 height 14
click at [356, 57] on input "neven ... pap" at bounding box center [358, 59] width 5 height 5
radio input "true"
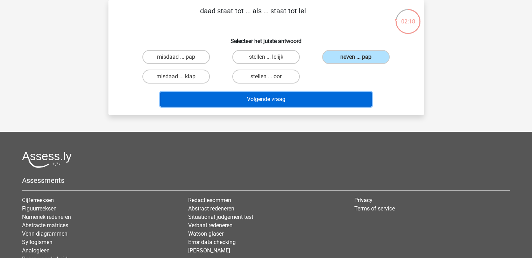
click at [340, 97] on button "Volgende vraag" at bounding box center [265, 99] width 211 height 15
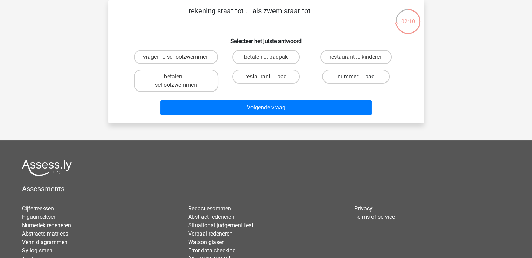
click at [344, 70] on label "nummer ... bad" at bounding box center [355, 77] width 67 height 14
click at [356, 77] on input "nummer ... bad" at bounding box center [358, 79] width 5 height 5
radio input "true"
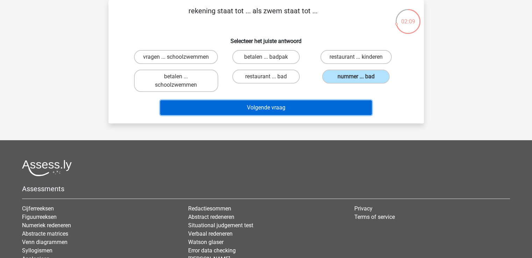
click at [336, 106] on button "Volgende vraag" at bounding box center [265, 107] width 211 height 15
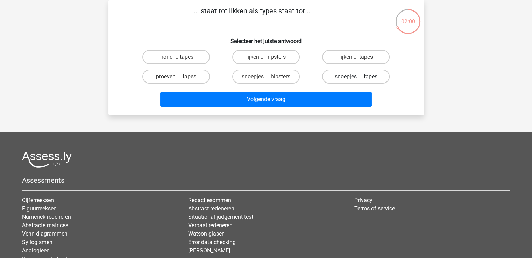
click at [328, 77] on label "snoepjes ... tapes" at bounding box center [355, 77] width 67 height 14
click at [356, 77] on input "snoepjes ... tapes" at bounding box center [358, 79] width 5 height 5
radio input "true"
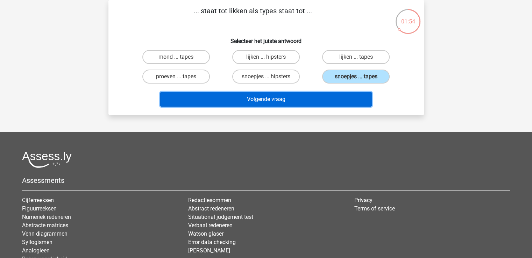
click at [323, 96] on button "Volgende vraag" at bounding box center [265, 99] width 211 height 15
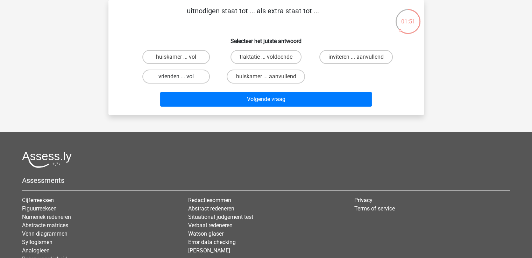
click at [201, 75] on label "vrienden ... vol" at bounding box center [175, 77] width 67 height 14
click at [180, 77] on input "vrienden ... vol" at bounding box center [178, 79] width 5 height 5
radio input "true"
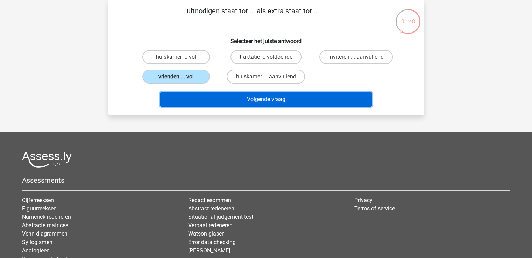
click at [216, 101] on button "Volgende vraag" at bounding box center [265, 99] width 211 height 15
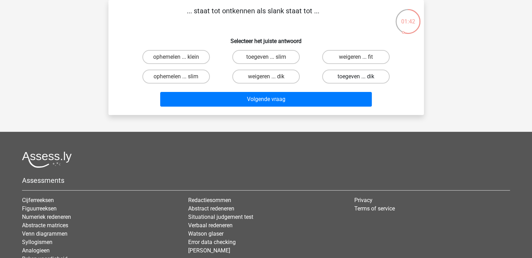
click at [336, 80] on label "toegeven ... dik" at bounding box center [355, 77] width 67 height 14
click at [356, 80] on input "toegeven ... dik" at bounding box center [358, 79] width 5 height 5
radio input "true"
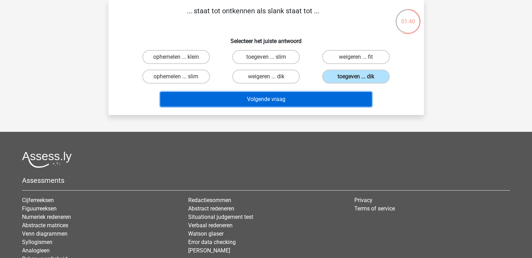
click at [338, 99] on button "Volgende vraag" at bounding box center [265, 99] width 211 height 15
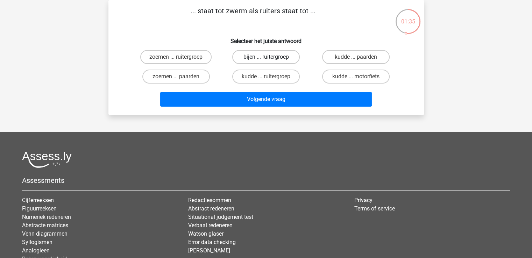
click at [292, 60] on label "bijen ... ruitergroep" at bounding box center [265, 57] width 67 height 14
click at [270, 60] on input "bijen ... ruitergroep" at bounding box center [268, 59] width 5 height 5
radio input "true"
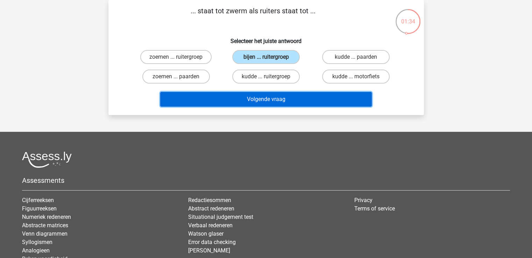
click at [308, 99] on button "Volgende vraag" at bounding box center [265, 99] width 211 height 15
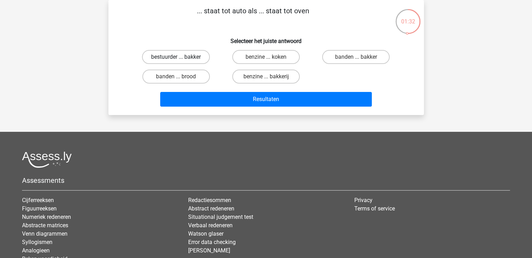
click at [200, 58] on label "bestuurder ... bakker" at bounding box center [176, 57] width 68 height 14
click at [180, 58] on input "bestuurder ... bakker" at bounding box center [178, 59] width 5 height 5
radio input "true"
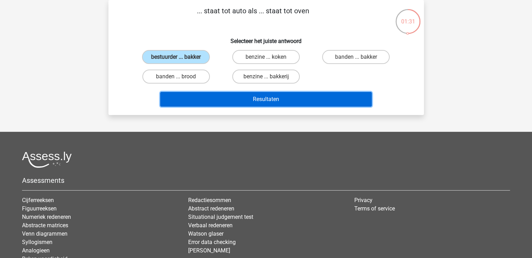
click at [228, 98] on button "Resultaten" at bounding box center [265, 99] width 211 height 15
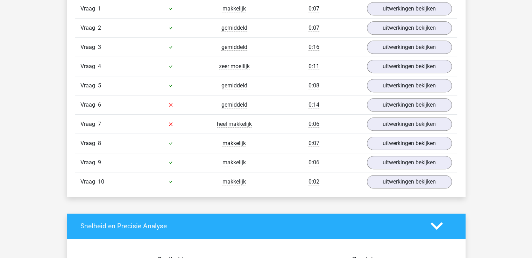
scroll to position [487, 0]
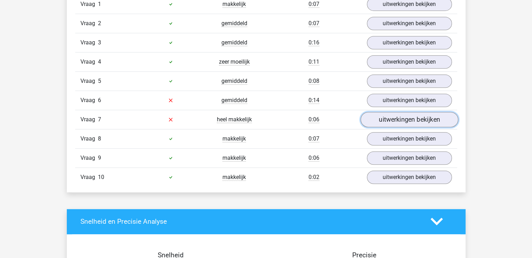
click at [383, 119] on link "uitwerkingen bekijken" at bounding box center [409, 119] width 98 height 15
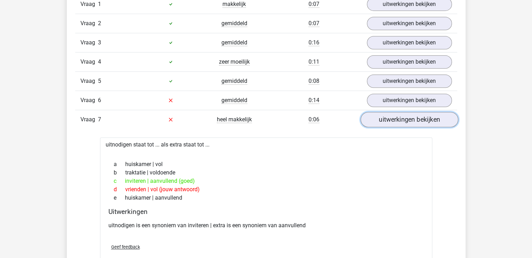
click at [383, 119] on link "uitwerkingen bekijken" at bounding box center [409, 119] width 98 height 15
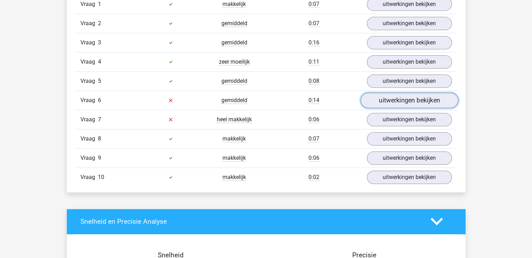
click at [385, 101] on link "uitwerkingen bekijken" at bounding box center [409, 100] width 98 height 15
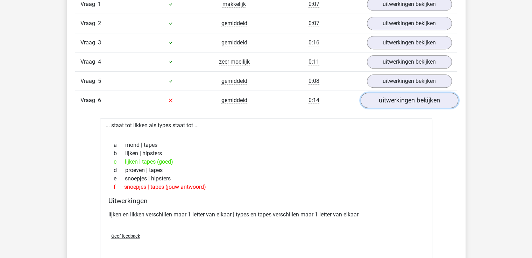
click at [385, 101] on link "uitwerkingen bekijken" at bounding box center [409, 100] width 98 height 15
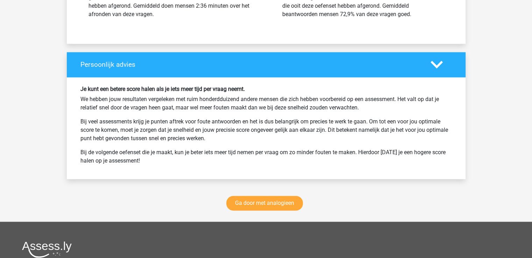
scroll to position [904, 0]
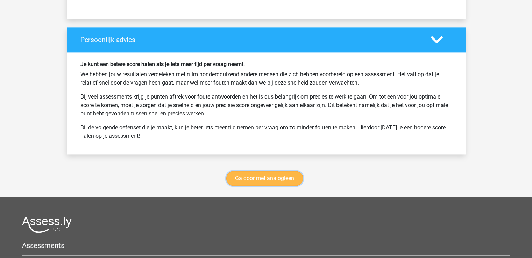
click at [295, 178] on link "Ga door met analogieen" at bounding box center [264, 178] width 77 height 15
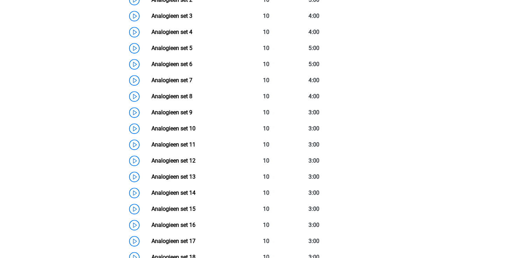
scroll to position [407, 0]
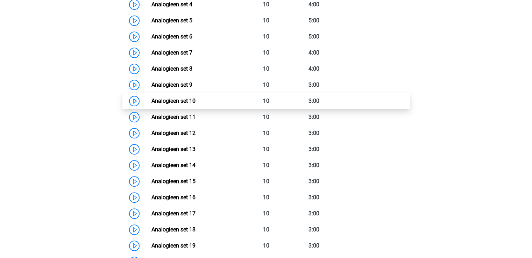
click at [151, 101] on link "Analogieen set 10" at bounding box center [173, 101] width 44 height 7
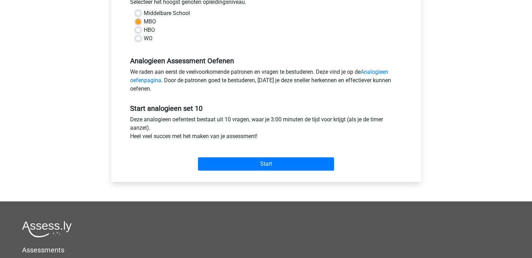
scroll to position [169, 0]
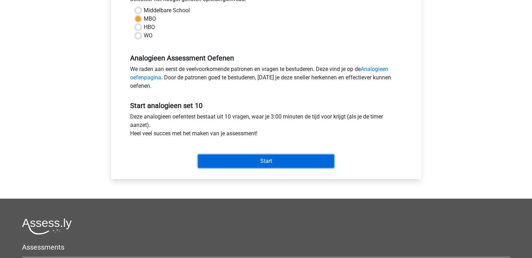
click at [313, 156] on input "Start" at bounding box center [266, 161] width 136 height 13
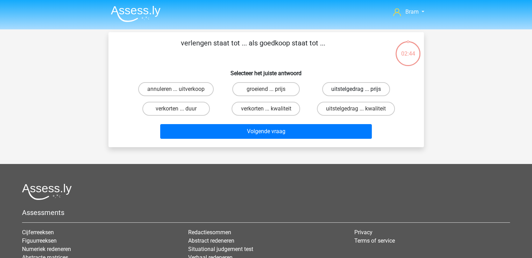
click at [336, 90] on label "uitstelgedrag ... prijs" at bounding box center [356, 89] width 68 height 14
click at [356, 90] on input "uitstelgedrag ... prijs" at bounding box center [358, 91] width 5 height 5
radio input "true"
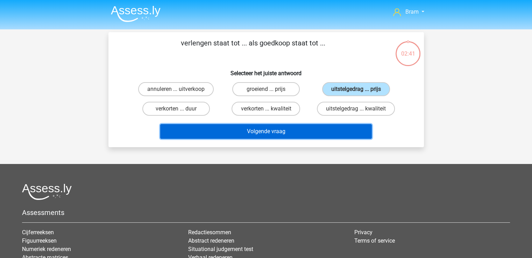
click at [303, 126] on button "Volgende vraag" at bounding box center [265, 131] width 211 height 15
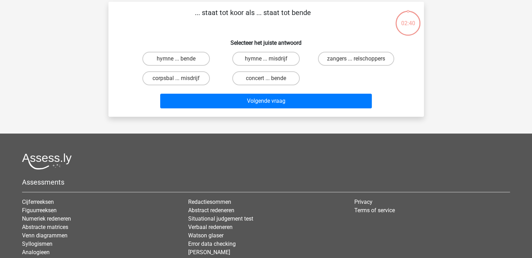
scroll to position [32, 0]
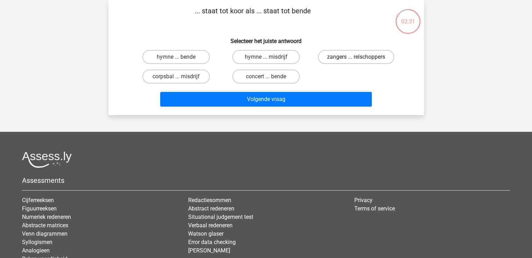
click at [344, 58] on label "zangers ... relschoppers" at bounding box center [356, 57] width 76 height 14
click at [356, 58] on input "zangers ... relschoppers" at bounding box center [358, 59] width 5 height 5
radio input "true"
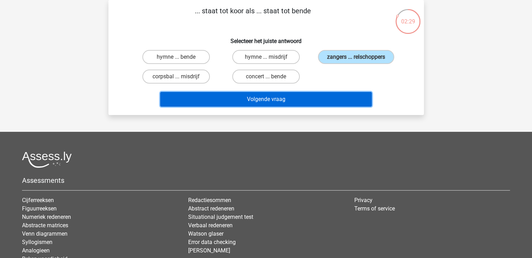
click at [332, 101] on button "Volgende vraag" at bounding box center [265, 99] width 211 height 15
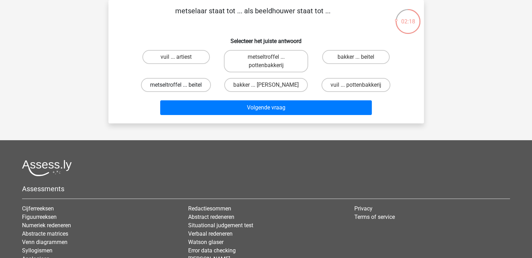
click at [201, 89] on label "metseltroffel ... beitel" at bounding box center [176, 85] width 70 height 14
click at [180, 89] on input "metseltroffel ... beitel" at bounding box center [178, 87] width 5 height 5
radio input "true"
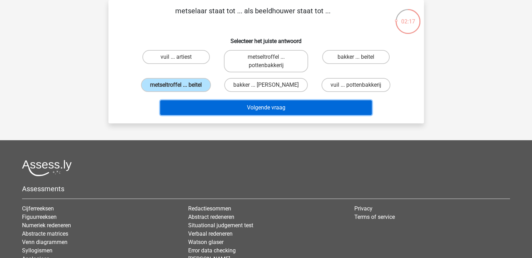
click at [210, 105] on button "Volgende vraag" at bounding box center [265, 107] width 211 height 15
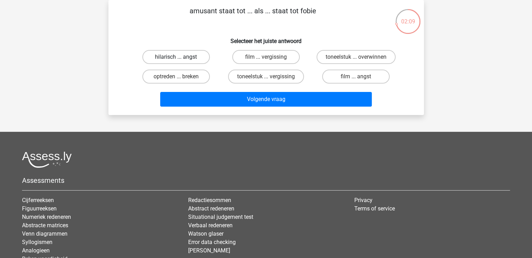
click at [194, 51] on label "hilarisch ... angst" at bounding box center [175, 57] width 67 height 14
click at [180, 57] on input "hilarisch ... angst" at bounding box center [178, 59] width 5 height 5
radio input "true"
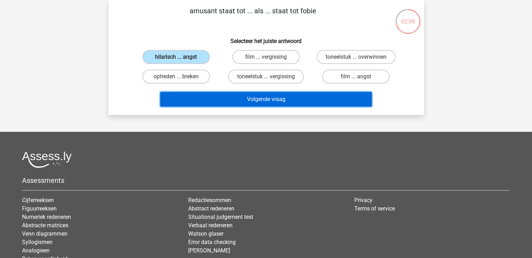
click at [240, 99] on button "Volgende vraag" at bounding box center [265, 99] width 211 height 15
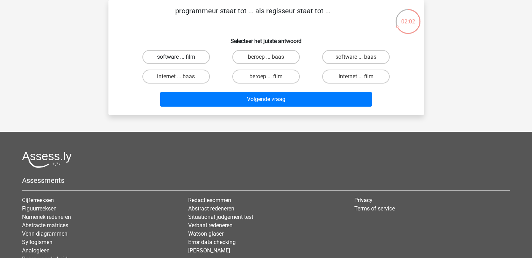
click at [202, 56] on label "software ... film" at bounding box center [175, 57] width 67 height 14
click at [180, 57] on input "software ... film" at bounding box center [178, 59] width 5 height 5
radio input "true"
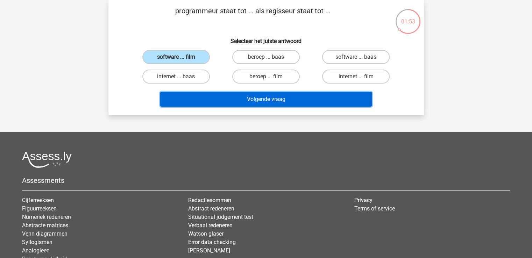
click at [214, 97] on button "Volgende vraag" at bounding box center [265, 99] width 211 height 15
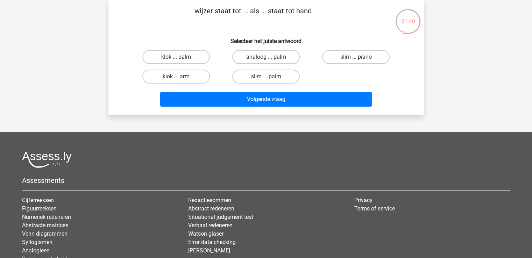
click at [204, 56] on label "klok ... palm" at bounding box center [175, 57] width 67 height 14
click at [180, 57] on input "klok ... palm" at bounding box center [178, 59] width 5 height 5
radio input "true"
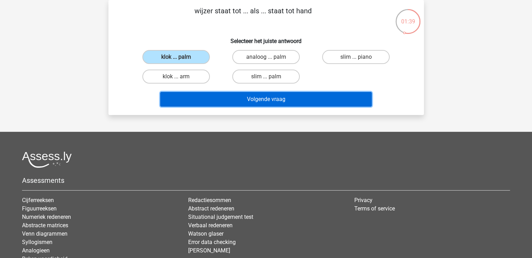
click at [223, 95] on button "Volgende vraag" at bounding box center [265, 99] width 211 height 15
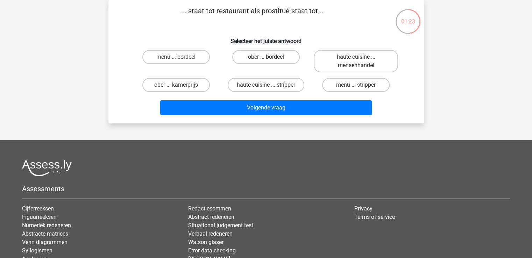
click at [250, 61] on label "ober ... bordeel" at bounding box center [265, 57] width 67 height 14
click at [266, 61] on input "ober ... bordeel" at bounding box center [268, 59] width 5 height 5
radio input "true"
click at [203, 60] on label "menu ... bordeel" at bounding box center [175, 57] width 67 height 14
click at [180, 60] on input "menu ... bordeel" at bounding box center [178, 59] width 5 height 5
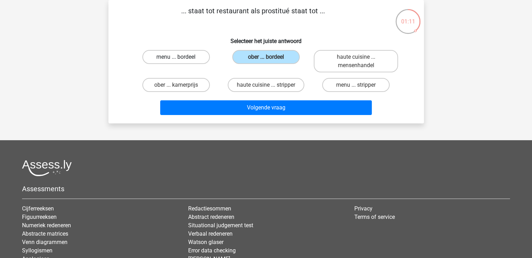
radio input "true"
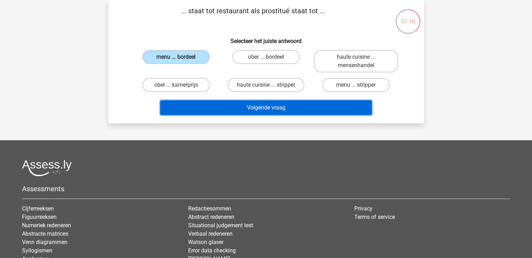
click at [230, 114] on button "Volgende vraag" at bounding box center [265, 107] width 211 height 15
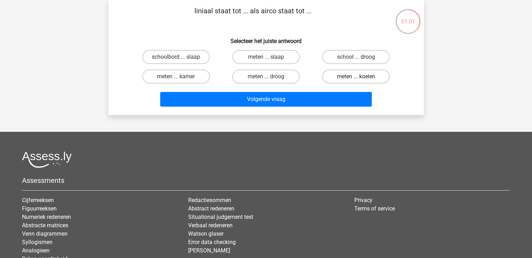
click at [335, 76] on label "meten ... koelen" at bounding box center [355, 77] width 67 height 14
click at [356, 77] on input "meten ... koelen" at bounding box center [358, 79] width 5 height 5
radio input "true"
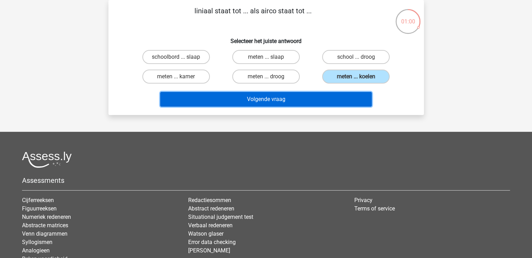
click at [328, 97] on button "Volgende vraag" at bounding box center [265, 99] width 211 height 15
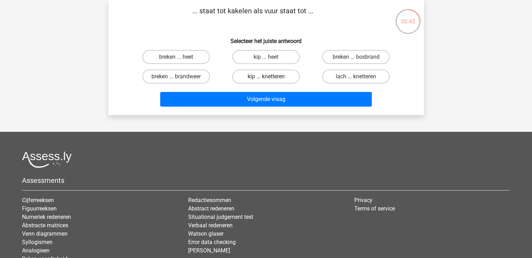
click at [290, 72] on label "kip ... knetteren" at bounding box center [265, 77] width 67 height 14
click at [270, 77] on input "kip ... knetteren" at bounding box center [268, 79] width 5 height 5
radio input "true"
click at [308, 106] on div "Volgende vraag" at bounding box center [266, 100] width 270 height 17
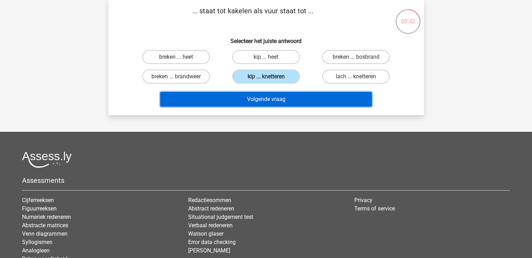
click at [317, 97] on button "Volgende vraag" at bounding box center [265, 99] width 211 height 15
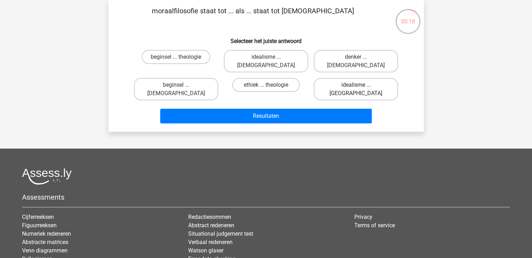
click at [335, 78] on label "idealisme ... Bijbelgordel" at bounding box center [356, 89] width 84 height 22
click at [356, 85] on input "idealisme ... Bijbelgordel" at bounding box center [358, 87] width 5 height 5
radio input "true"
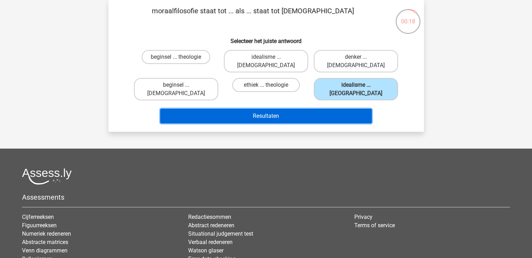
click at [313, 109] on button "Resultaten" at bounding box center [265, 116] width 211 height 15
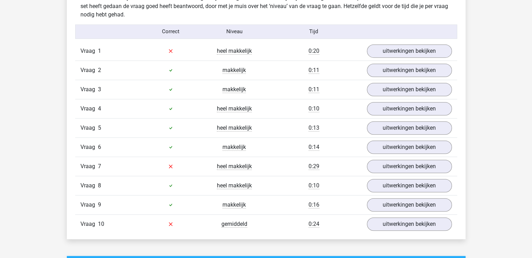
scroll to position [447, 0]
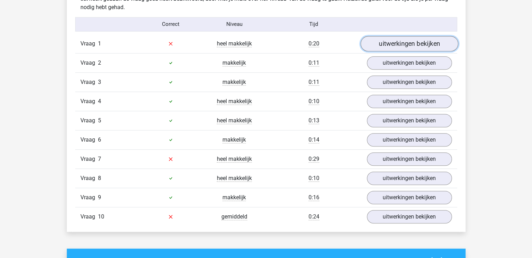
click at [378, 46] on link "uitwerkingen bekijken" at bounding box center [409, 43] width 98 height 15
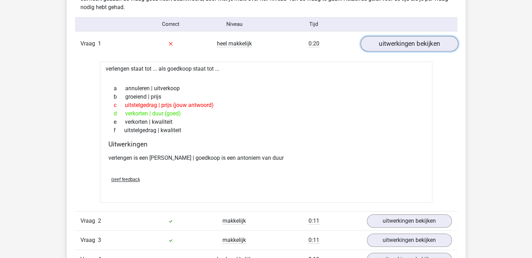
click at [378, 46] on link "uitwerkingen bekijken" at bounding box center [409, 43] width 98 height 15
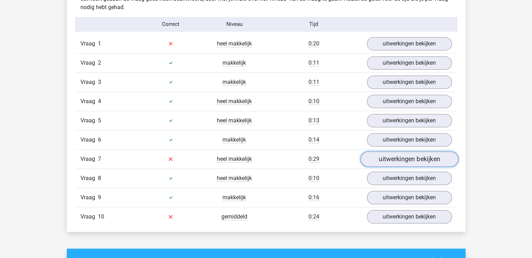
click at [389, 158] on link "uitwerkingen bekijken" at bounding box center [409, 158] width 98 height 15
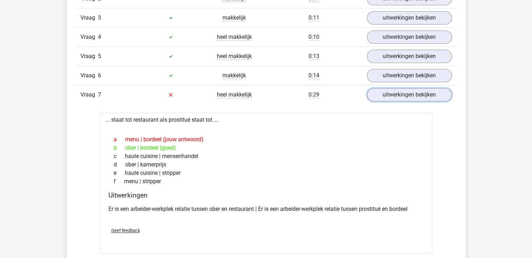
scroll to position [527, 0]
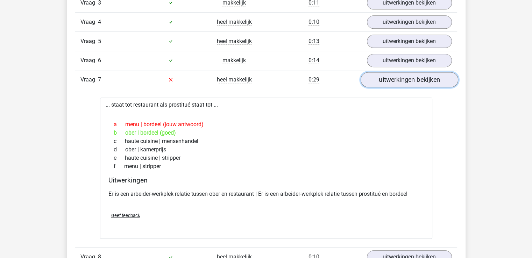
drag, startPoint x: 537, startPoint y: 117, endPoint x: 396, endPoint y: 80, distance: 145.8
click at [396, 80] on link "uitwerkingen bekijken" at bounding box center [409, 79] width 98 height 15
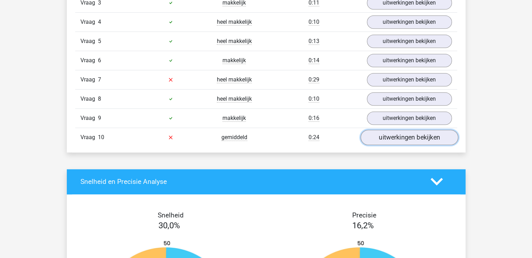
click at [397, 137] on link "uitwerkingen bekijken" at bounding box center [409, 137] width 98 height 15
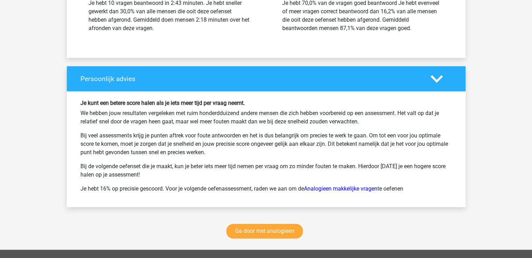
scroll to position [1038, 0]
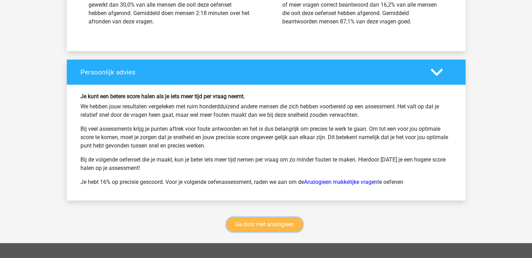
click at [294, 221] on link "Ga door met analogieen" at bounding box center [264, 224] width 77 height 15
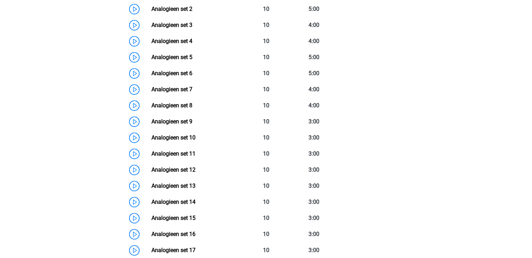
scroll to position [374, 0]
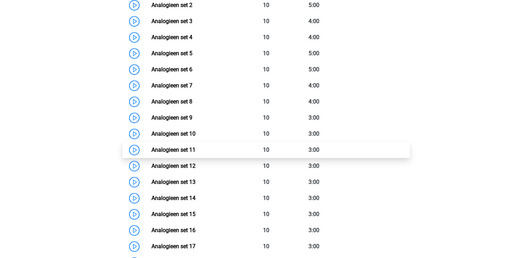
click at [151, 146] on link "Analogieen set 11" at bounding box center [173, 149] width 44 height 7
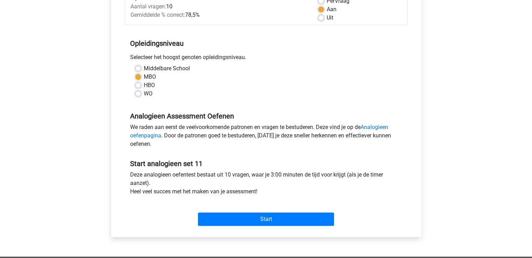
scroll to position [114, 0]
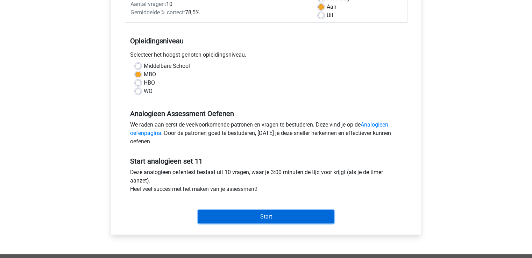
click at [310, 216] on input "Start" at bounding box center [266, 216] width 136 height 13
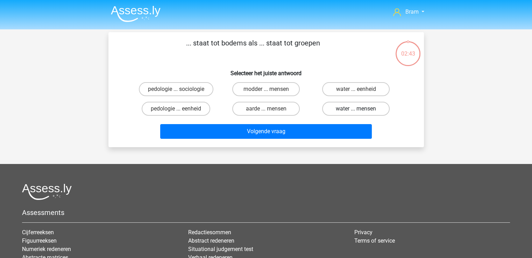
click at [331, 107] on label "water ... mensen" at bounding box center [355, 109] width 67 height 14
click at [356, 109] on input "water ... mensen" at bounding box center [358, 111] width 5 height 5
radio input "true"
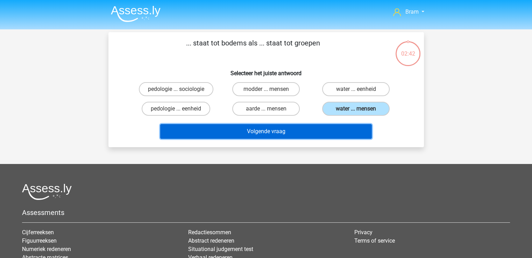
click at [325, 135] on button "Volgende vraag" at bounding box center [265, 131] width 211 height 15
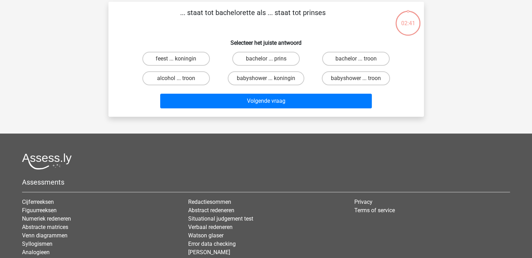
scroll to position [32, 0]
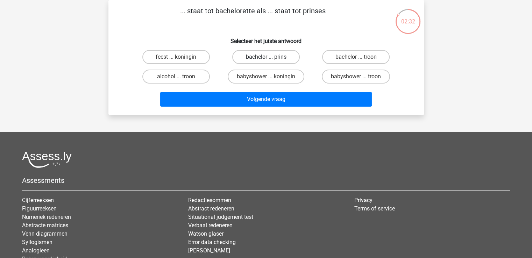
click at [292, 59] on label "bachelor ... prins" at bounding box center [265, 57] width 67 height 14
click at [270, 59] on input "bachelor ... prins" at bounding box center [268, 59] width 5 height 5
radio input "true"
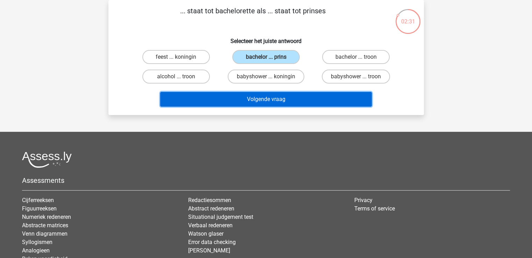
click at [305, 102] on button "Volgende vraag" at bounding box center [265, 99] width 211 height 15
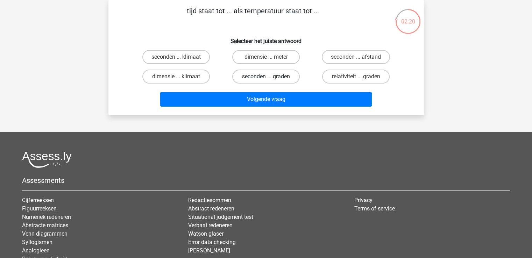
click at [242, 74] on label "seconden ... graden" at bounding box center [265, 77] width 67 height 14
click at [266, 77] on input "seconden ... graden" at bounding box center [268, 79] width 5 height 5
radio input "true"
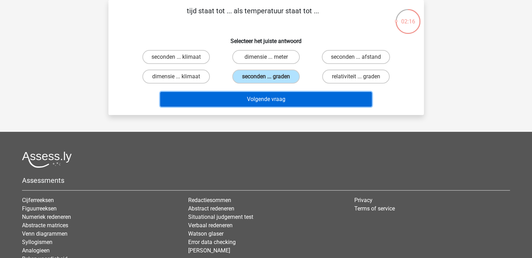
click at [228, 96] on button "Volgende vraag" at bounding box center [265, 99] width 211 height 15
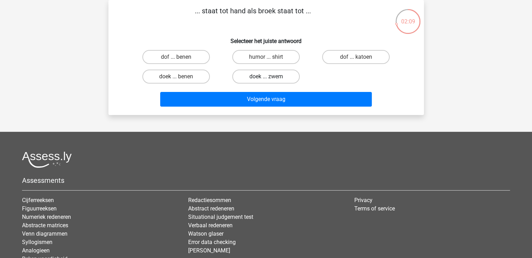
click at [251, 76] on label "doek ... zwem" at bounding box center [265, 77] width 67 height 14
click at [266, 77] on input "doek ... zwem" at bounding box center [268, 79] width 5 height 5
radio input "true"
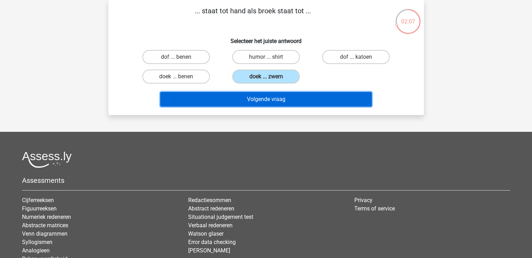
click at [238, 101] on button "Volgende vraag" at bounding box center [265, 99] width 211 height 15
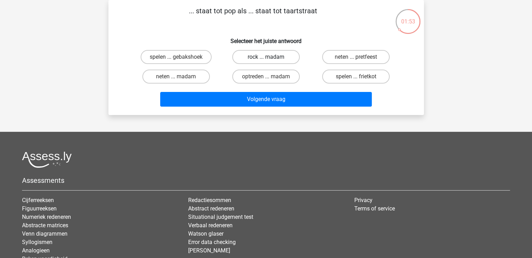
click at [288, 58] on label "rock ... madam" at bounding box center [265, 57] width 67 height 14
click at [270, 58] on input "rock ... madam" at bounding box center [268, 59] width 5 height 5
radio input "true"
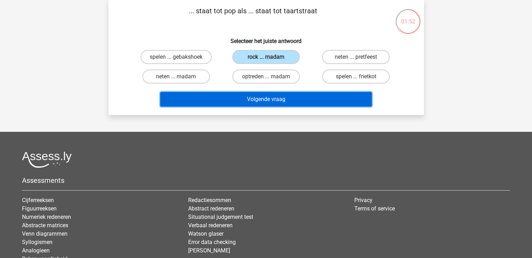
click at [298, 101] on button "Volgende vraag" at bounding box center [265, 99] width 211 height 15
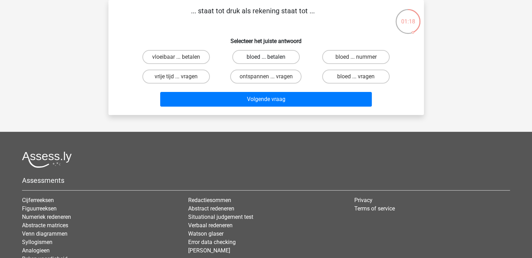
drag, startPoint x: 291, startPoint y: 58, endPoint x: 283, endPoint y: 59, distance: 7.5
click at [283, 59] on label "bloed ... betalen" at bounding box center [265, 57] width 67 height 14
click at [270, 59] on input "bloed ... betalen" at bounding box center [268, 59] width 5 height 5
radio input "true"
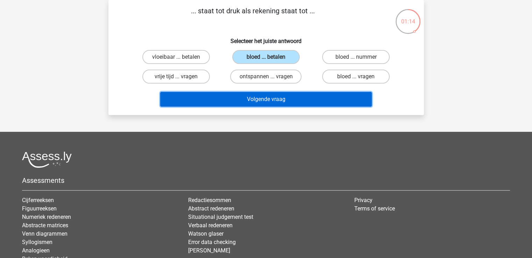
click at [307, 100] on button "Volgende vraag" at bounding box center [265, 99] width 211 height 15
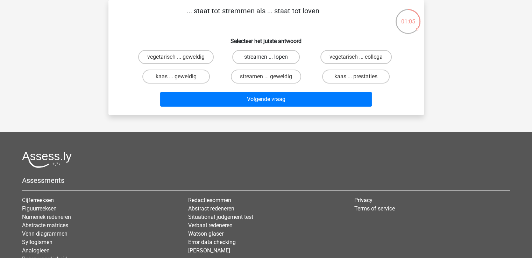
click at [240, 58] on label "streamen ... lopen" at bounding box center [265, 57] width 67 height 14
click at [266, 58] on input "streamen ... lopen" at bounding box center [268, 59] width 5 height 5
radio input "true"
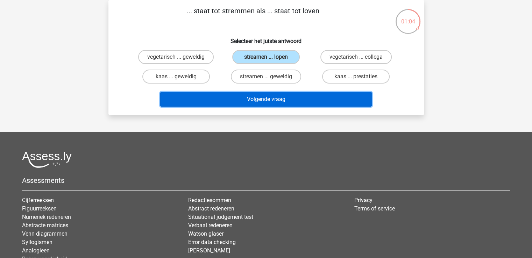
click at [237, 94] on button "Volgende vraag" at bounding box center [265, 99] width 211 height 15
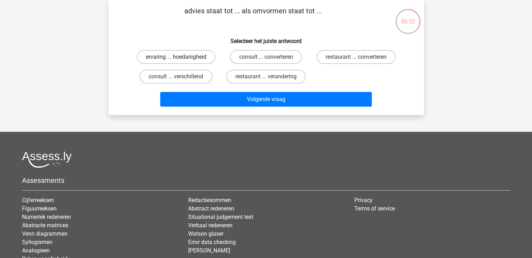
click at [209, 62] on label "ervaring ... hoedanigheid" at bounding box center [176, 57] width 79 height 14
click at [180, 62] on input "ervaring ... hoedanigheid" at bounding box center [178, 59] width 5 height 5
radio input "true"
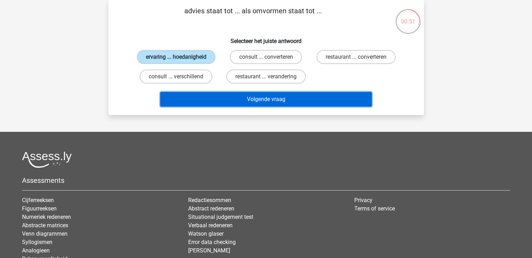
click at [225, 100] on button "Volgende vraag" at bounding box center [265, 99] width 211 height 15
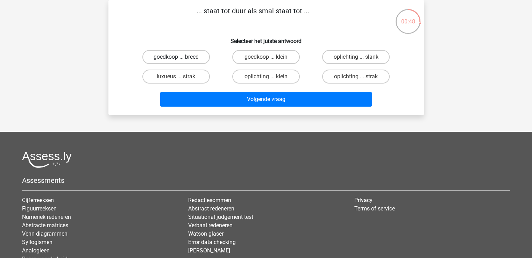
click at [198, 61] on label "goedkoop ... breed" at bounding box center [175, 57] width 67 height 14
click at [180, 61] on input "goedkoop ... breed" at bounding box center [178, 59] width 5 height 5
radio input "true"
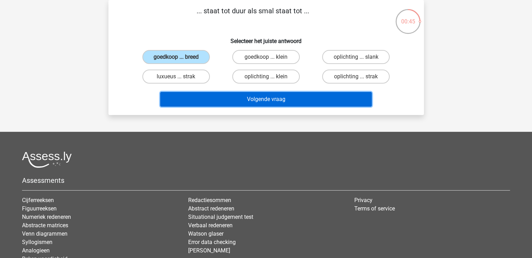
click at [217, 98] on button "Volgende vraag" at bounding box center [265, 99] width 211 height 15
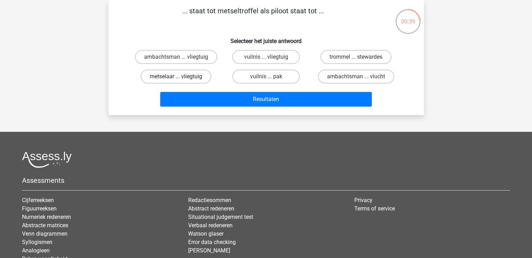
click at [210, 74] on label "metselaar ... vliegtuig" at bounding box center [176, 77] width 71 height 14
click at [180, 77] on input "metselaar ... vliegtuig" at bounding box center [178, 79] width 5 height 5
radio input "true"
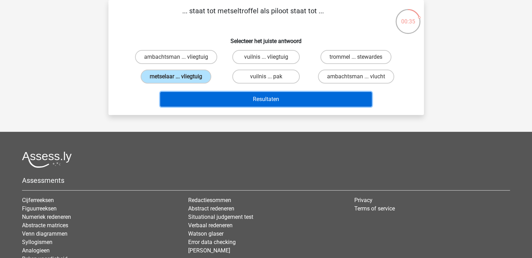
click at [229, 103] on button "Resultaten" at bounding box center [265, 99] width 211 height 15
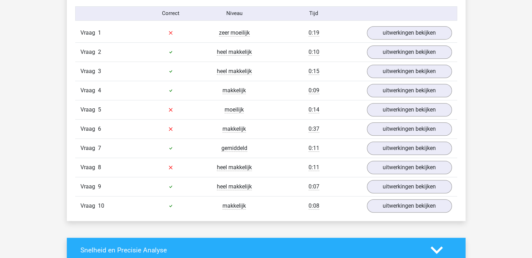
scroll to position [460, 0]
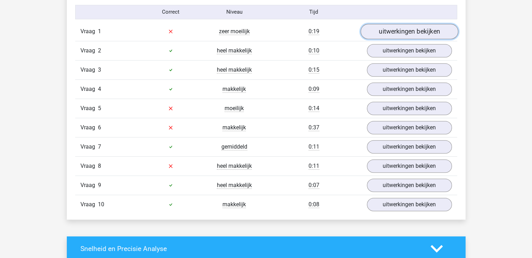
click at [438, 30] on link "uitwerkingen bekijken" at bounding box center [409, 31] width 98 height 15
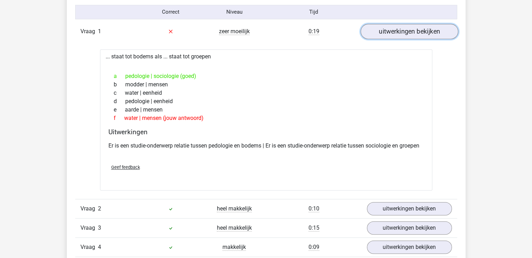
click at [435, 29] on link "uitwerkingen bekijken" at bounding box center [409, 31] width 98 height 15
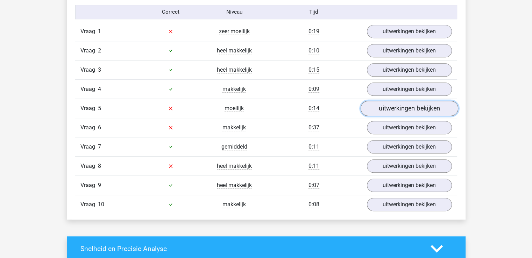
click at [433, 107] on link "uitwerkingen bekijken" at bounding box center [409, 108] width 98 height 15
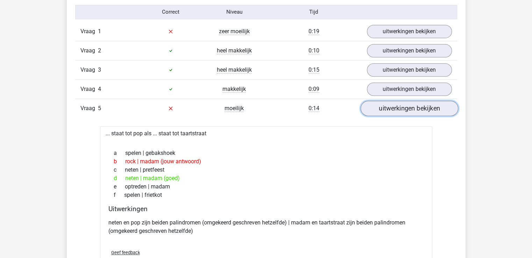
click at [433, 107] on link "uitwerkingen bekijken" at bounding box center [409, 108] width 98 height 15
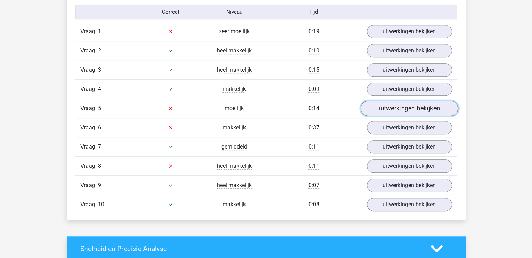
click at [433, 107] on link "uitwerkingen bekijken" at bounding box center [409, 108] width 98 height 15
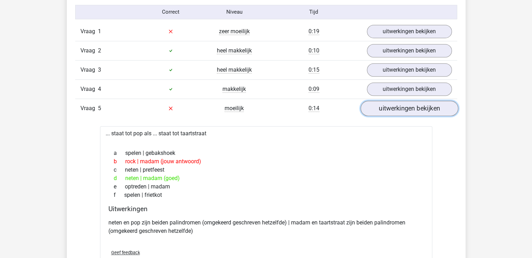
click at [433, 107] on link "uitwerkingen bekijken" at bounding box center [409, 108] width 98 height 15
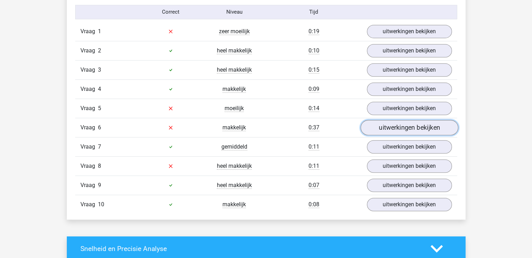
click at [428, 129] on link "uitwerkingen bekijken" at bounding box center [409, 127] width 98 height 15
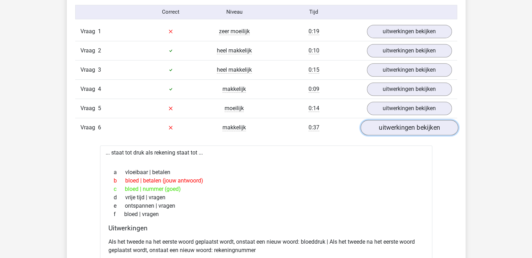
click at [428, 129] on link "uitwerkingen bekijken" at bounding box center [409, 127] width 98 height 15
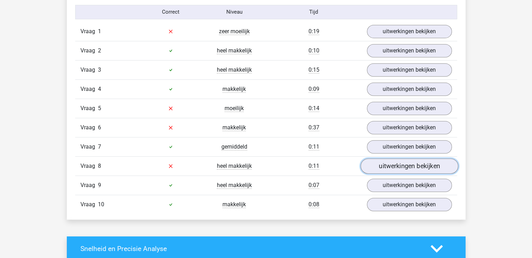
click at [428, 165] on link "uitwerkingen bekijken" at bounding box center [409, 165] width 98 height 15
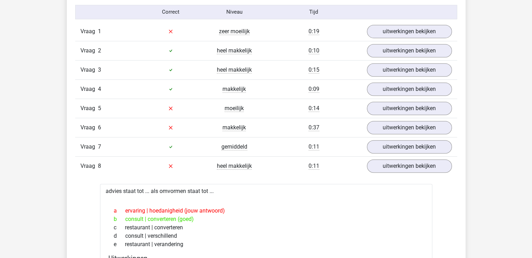
drag, startPoint x: 537, startPoint y: 119, endPoint x: 524, endPoint y: 168, distance: 50.9
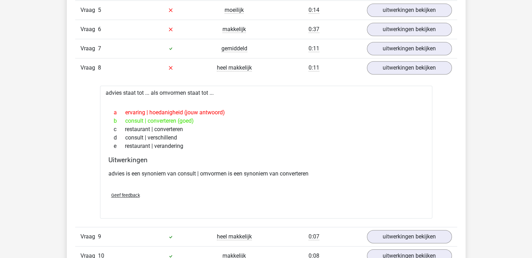
scroll to position [565, 0]
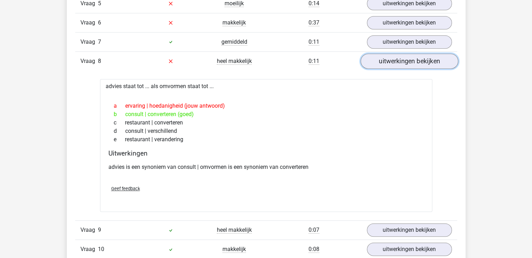
click at [438, 62] on link "uitwerkingen bekijken" at bounding box center [409, 60] width 98 height 15
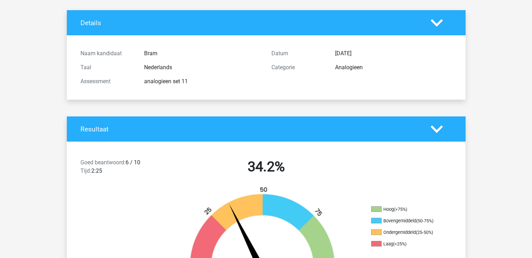
scroll to position [0, 0]
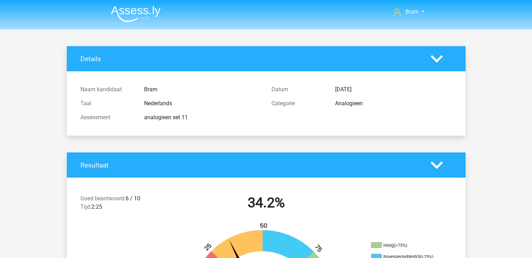
drag, startPoint x: 277, startPoint y: 65, endPoint x: 340, endPoint y: 86, distance: 66.3
click at [340, 86] on div "Details Naam kandidaat [GEOGRAPHIC_DATA] Taal Nederlands Assessment analogieen …" at bounding box center [266, 90] width 398 height 89
click at [439, 94] on div "Datum [DATE]" at bounding box center [361, 89] width 191 height 14
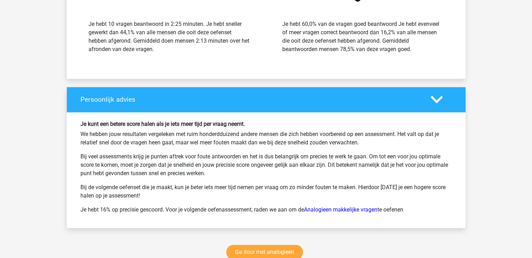
scroll to position [965, 0]
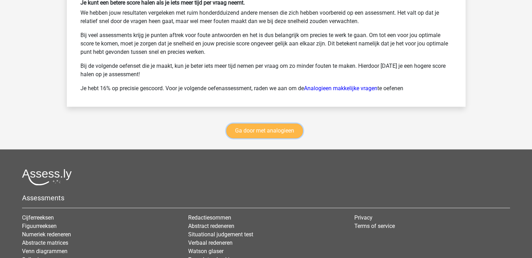
click at [296, 135] on link "Ga door met analogieen" at bounding box center [264, 130] width 77 height 15
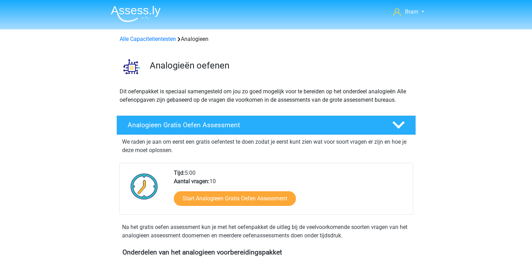
scroll to position [287, 0]
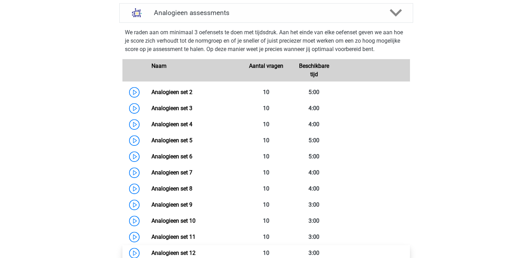
click at [151, 250] on link "Analogieen set 12" at bounding box center [173, 253] width 44 height 7
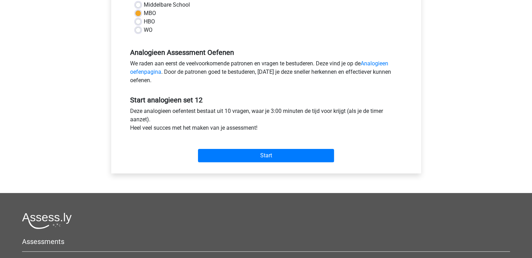
scroll to position [184, 0]
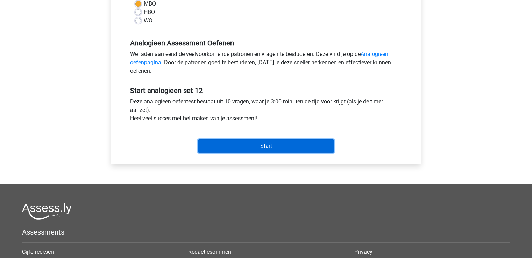
click at [330, 144] on input "Start" at bounding box center [266, 145] width 136 height 13
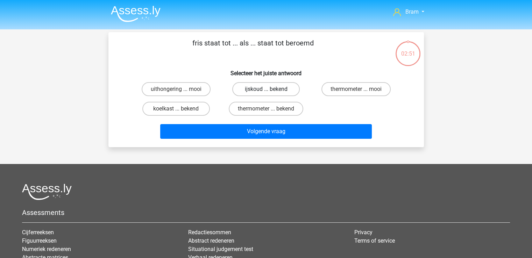
click at [256, 89] on label "ijskoud ... bekend" at bounding box center [265, 89] width 67 height 14
click at [266, 89] on input "ijskoud ... bekend" at bounding box center [268, 91] width 5 height 5
radio input "true"
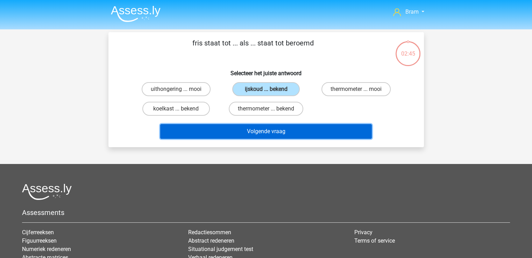
click at [327, 129] on button "Volgende vraag" at bounding box center [265, 131] width 211 height 15
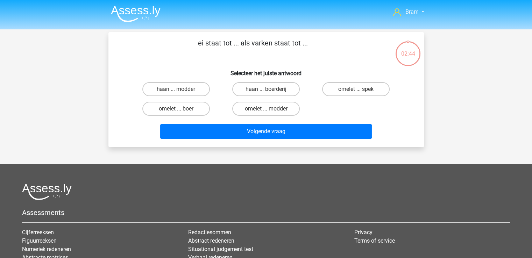
scroll to position [32, 0]
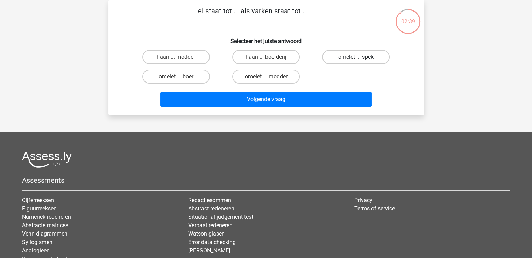
click at [338, 56] on label "omelet ... spek" at bounding box center [355, 57] width 67 height 14
click at [356, 57] on input "omelet ... spek" at bounding box center [358, 59] width 5 height 5
radio input "true"
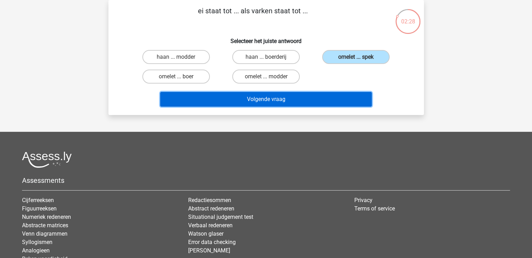
click at [231, 100] on button "Volgende vraag" at bounding box center [265, 99] width 211 height 15
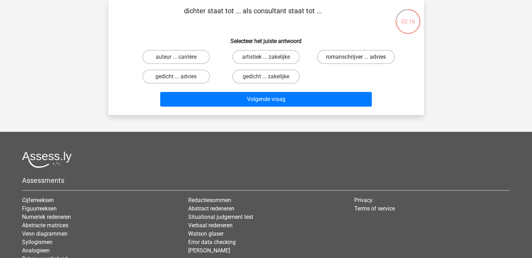
click at [332, 53] on label "romanschrijver ... advies" at bounding box center [356, 57] width 78 height 14
click at [356, 57] on input "romanschrijver ... advies" at bounding box center [358, 59] width 5 height 5
radio input "true"
click at [198, 78] on label "gedicht ... advies" at bounding box center [175, 77] width 67 height 14
click at [180, 78] on input "gedicht ... advies" at bounding box center [178, 79] width 5 height 5
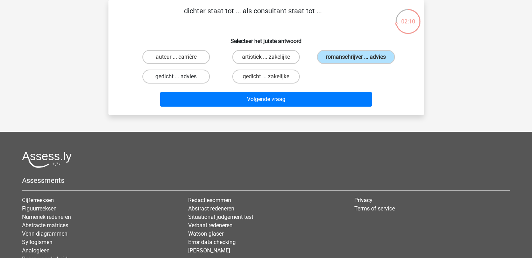
radio input "true"
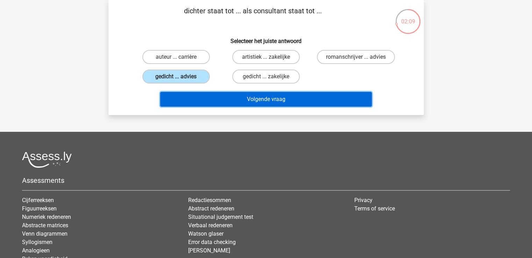
click at [223, 96] on button "Volgende vraag" at bounding box center [265, 99] width 211 height 15
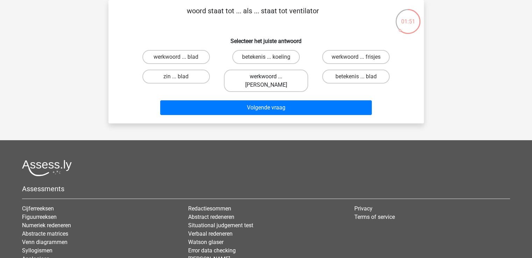
click at [293, 76] on label "werkwoord ... koeling" at bounding box center [266, 81] width 84 height 22
click at [270, 77] on input "werkwoord ... koeling" at bounding box center [268, 79] width 5 height 5
radio input "true"
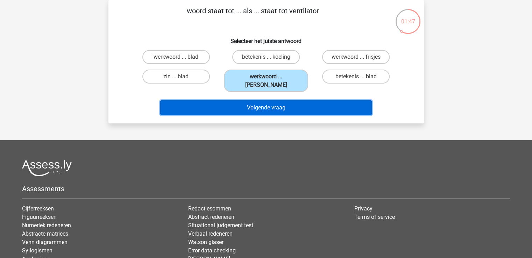
click at [302, 100] on button "Volgende vraag" at bounding box center [265, 107] width 211 height 15
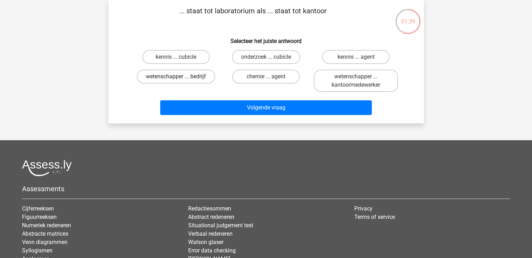
click at [208, 72] on label "wetenschapper ... bedrijf" at bounding box center [176, 77] width 78 height 14
click at [180, 77] on input "wetenschapper ... bedrijf" at bounding box center [178, 79] width 5 height 5
radio input "true"
click at [328, 70] on label "wetenschapper ... kantoormedewerker" at bounding box center [356, 81] width 84 height 22
click at [356, 77] on input "wetenschapper ... kantoormedewerker" at bounding box center [358, 79] width 5 height 5
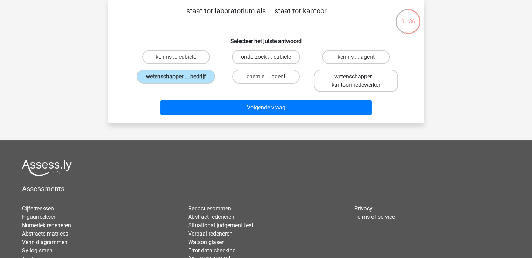
radio input "true"
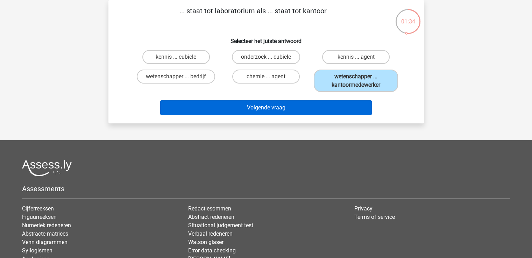
drag, startPoint x: 328, startPoint y: 70, endPoint x: 316, endPoint y: 109, distance: 40.2
click at [316, 109] on div "... staat tot laboratorium als ... staat tot kantoor Selecteer het juiste antwo…" at bounding box center [266, 62] width 310 height 112
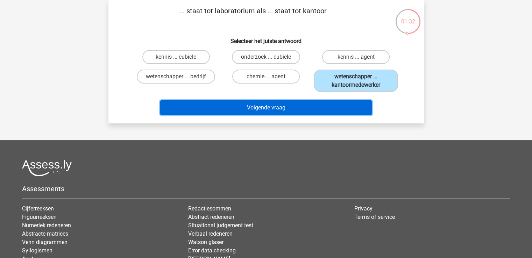
click at [314, 105] on button "Volgende vraag" at bounding box center [265, 107] width 211 height 15
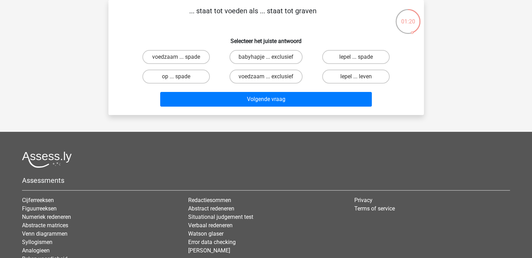
click at [481, 121] on div "Bram vanderloobram@gmail.com Nederlands English" at bounding box center [266, 142] width 532 height 349
click at [205, 58] on label "voedzaam ... spade" at bounding box center [175, 57] width 67 height 14
click at [180, 58] on input "voedzaam ... spade" at bounding box center [178, 59] width 5 height 5
radio input "true"
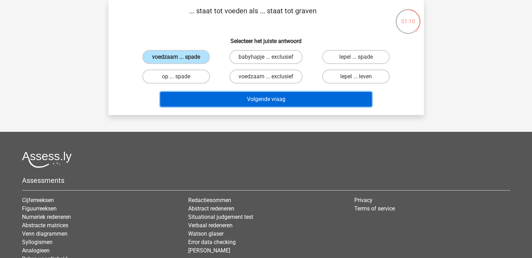
click at [222, 98] on button "Volgende vraag" at bounding box center [265, 99] width 211 height 15
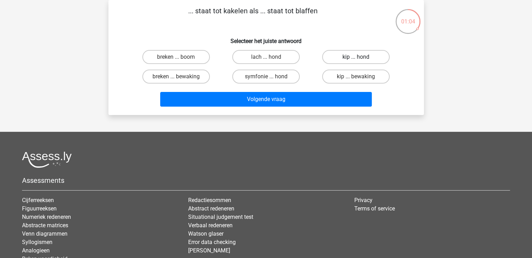
click at [363, 59] on label "kip ... hond" at bounding box center [355, 57] width 67 height 14
click at [360, 59] on input "kip ... hond" at bounding box center [358, 59] width 5 height 5
radio input "true"
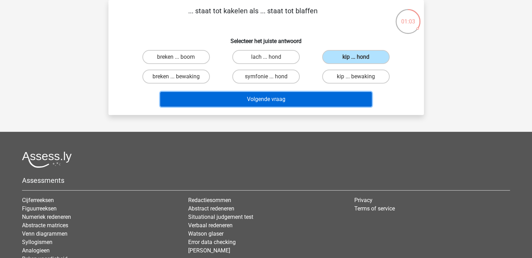
click at [358, 98] on button "Volgende vraag" at bounding box center [265, 99] width 211 height 15
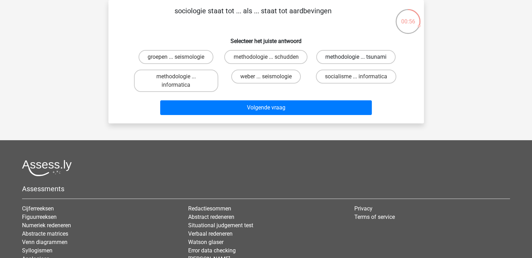
click at [332, 61] on label "methodologie ... tsunami" at bounding box center [355, 57] width 79 height 14
click at [356, 61] on input "methodologie ... tsunami" at bounding box center [358, 59] width 5 height 5
radio input "true"
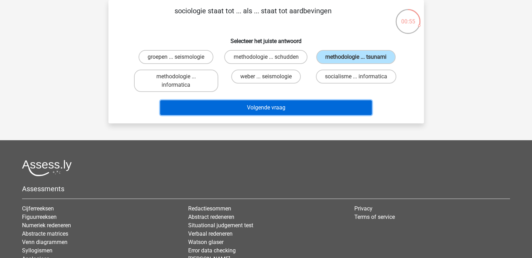
click at [329, 113] on button "Volgende vraag" at bounding box center [265, 107] width 211 height 15
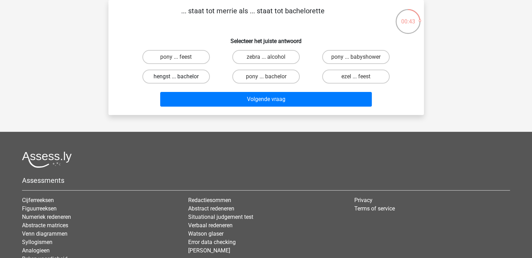
click at [204, 74] on label "hengst ... bachelor" at bounding box center [175, 77] width 67 height 14
click at [180, 77] on input "hengst ... bachelor" at bounding box center [178, 79] width 5 height 5
radio input "true"
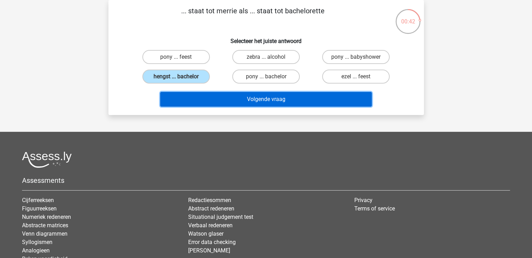
click at [214, 98] on button "Volgende vraag" at bounding box center [265, 99] width 211 height 15
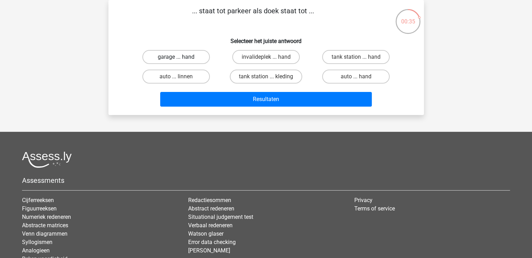
click at [200, 53] on label "garage ... hand" at bounding box center [175, 57] width 67 height 14
click at [180, 57] on input "garage ... hand" at bounding box center [178, 59] width 5 height 5
radio input "true"
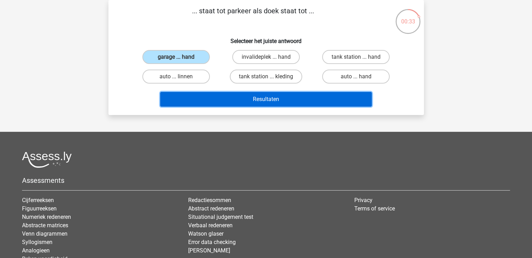
click at [216, 95] on button "Resultaten" at bounding box center [265, 99] width 211 height 15
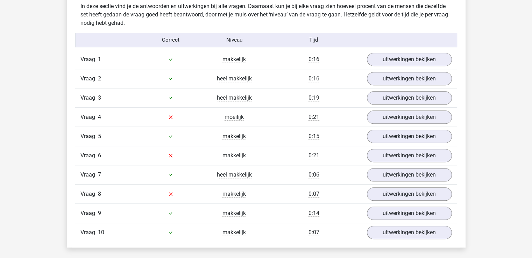
scroll to position [440, 0]
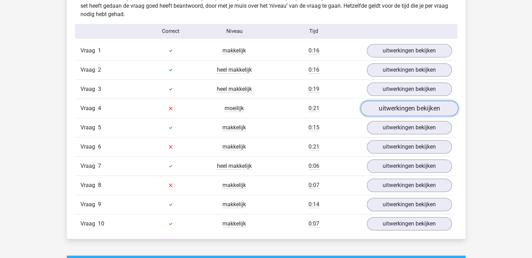
click at [417, 112] on link "uitwerkingen bekijken" at bounding box center [409, 108] width 98 height 15
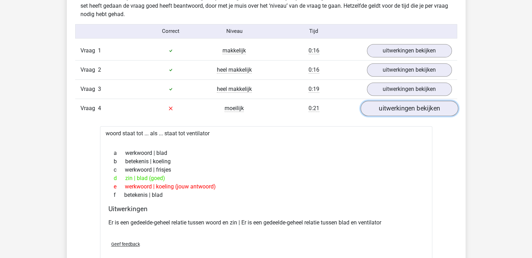
click at [436, 105] on link "uitwerkingen bekijken" at bounding box center [409, 108] width 98 height 15
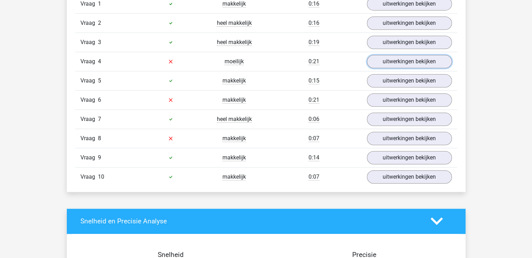
scroll to position [507, 0]
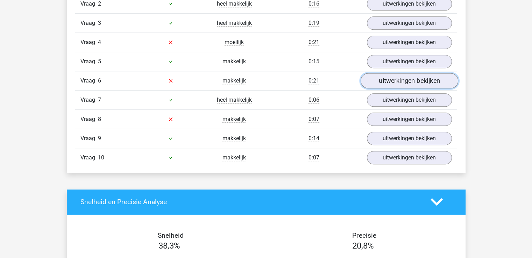
click at [386, 77] on link "uitwerkingen bekijken" at bounding box center [409, 80] width 98 height 15
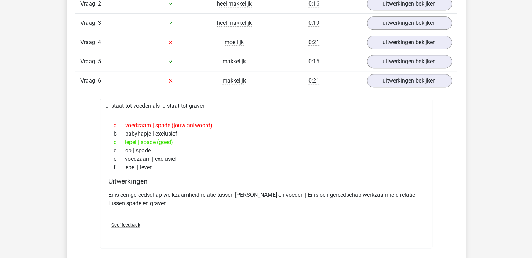
click at [516, 130] on div "Bram [EMAIL_ADDRESS][DOMAIN_NAME]" at bounding box center [266, 225] width 532 height 1465
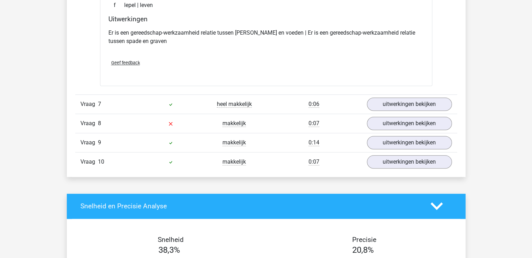
scroll to position [685, 0]
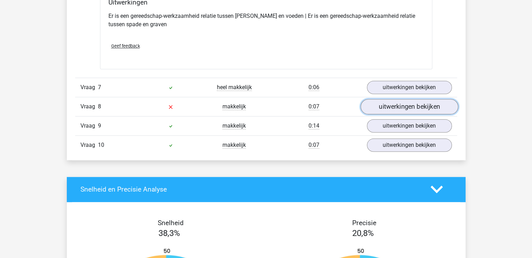
click at [443, 106] on link "uitwerkingen bekijken" at bounding box center [409, 106] width 98 height 15
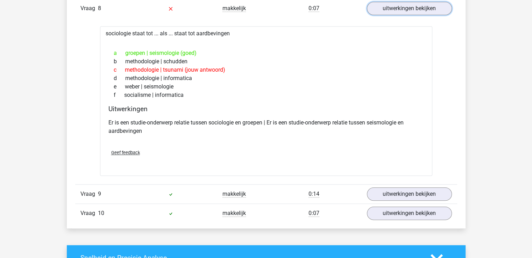
scroll to position [783, 0]
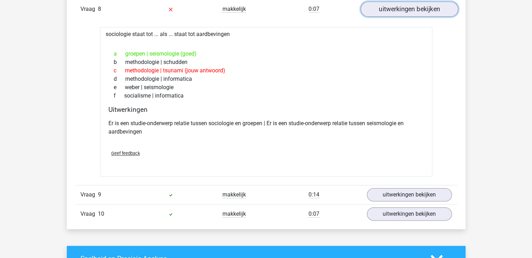
click at [443, 6] on link "uitwerkingen bekijken" at bounding box center [409, 8] width 98 height 15
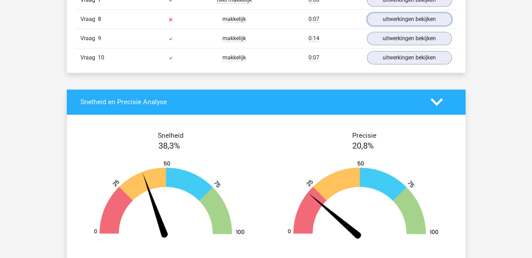
scroll to position [699, 0]
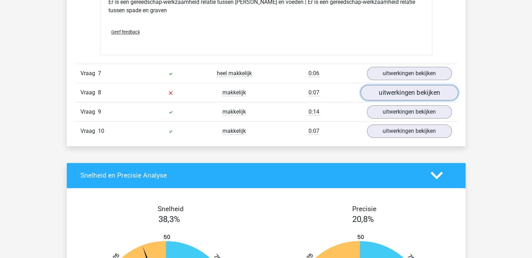
click at [439, 91] on link "uitwerkingen bekijken" at bounding box center [409, 92] width 98 height 15
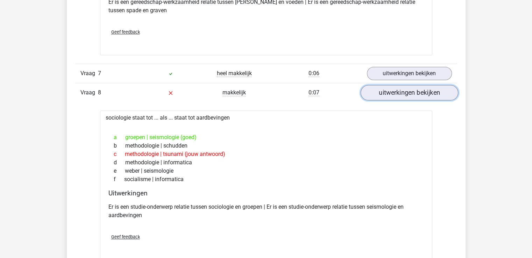
click at [439, 91] on link "uitwerkingen bekijken" at bounding box center [409, 92] width 98 height 15
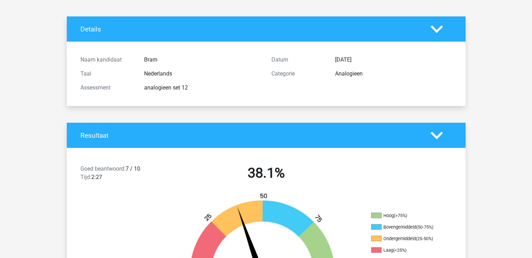
scroll to position [0, 0]
